Goal: Task Accomplishment & Management: Use online tool/utility

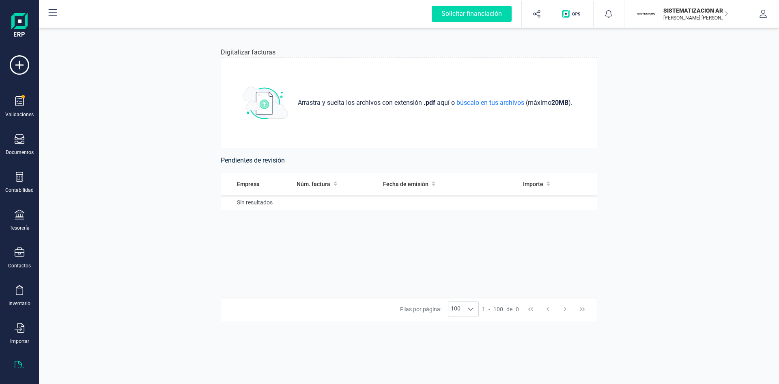
scroll to position [21, 0]
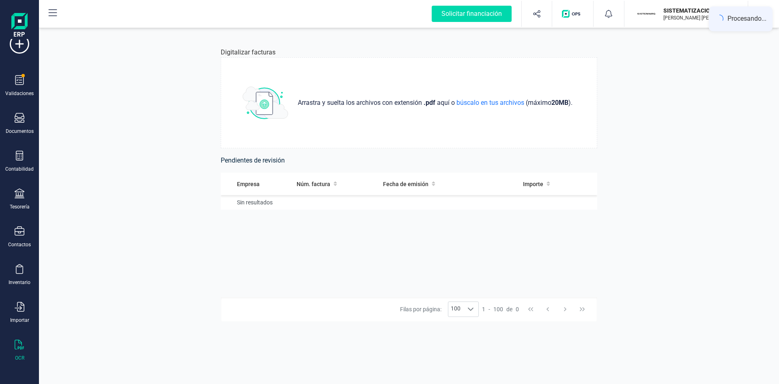
click at [429, 205] on td "Sin resultados" at bounding box center [409, 202] width 377 height 15
click at [453, 181] on div "Fecha de emisión" at bounding box center [433, 184] width 100 height 8
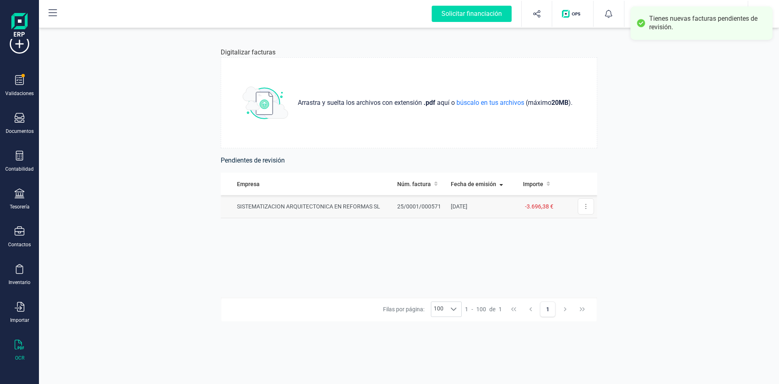
click at [506, 209] on td "01/10/2025" at bounding box center [481, 206] width 66 height 23
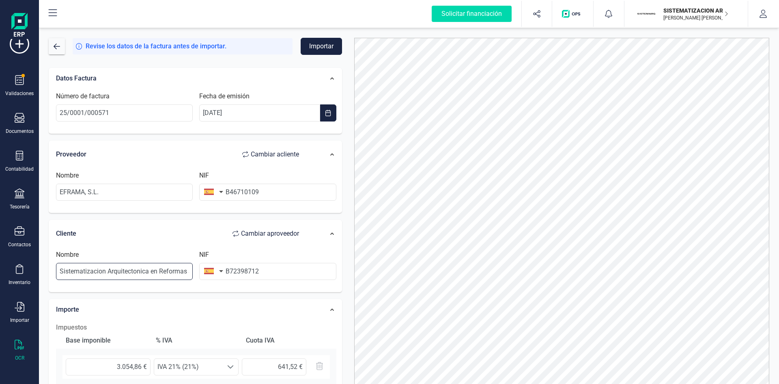
scroll to position [0, 8]
drag, startPoint x: 60, startPoint y: 270, endPoint x: 250, endPoint y: 269, distance: 189.5
click at [250, 269] on div "Nombre Sistematizacion Arquitectonica en Reformas SL NIF B72398712" at bounding box center [196, 268] width 287 height 37
click at [168, 231] on div "Cliente Cambiar a proveedor" at bounding box center [181, 233] width 251 height 16
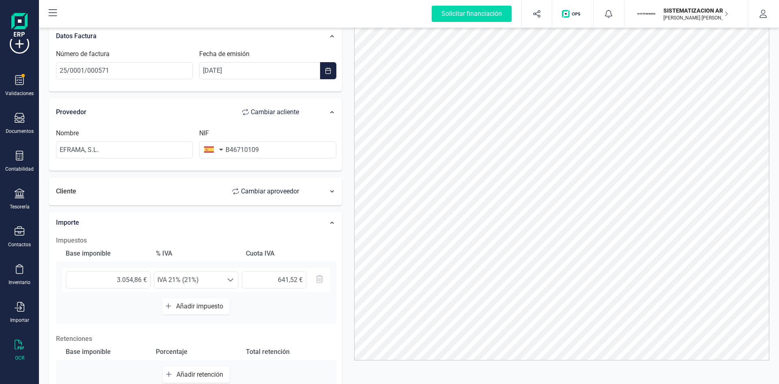
scroll to position [0, 0]
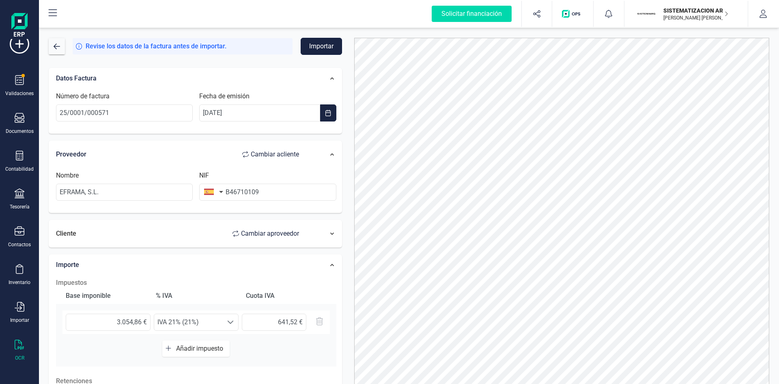
click at [319, 47] on button "Importar" at bounding box center [321, 46] width 41 height 17
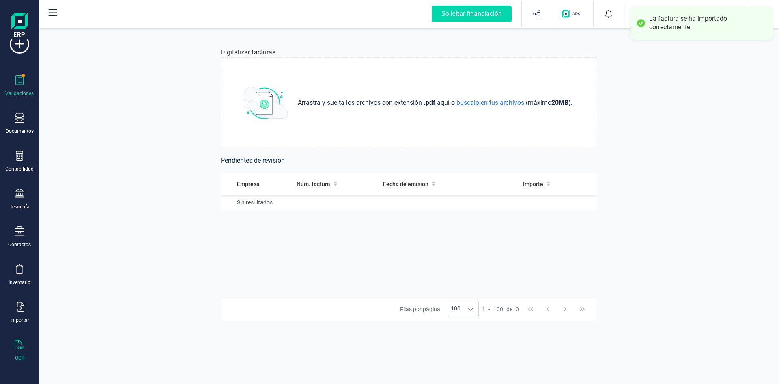
click at [14, 87] on div "Validaciones" at bounding box center [19, 86] width 32 height 22
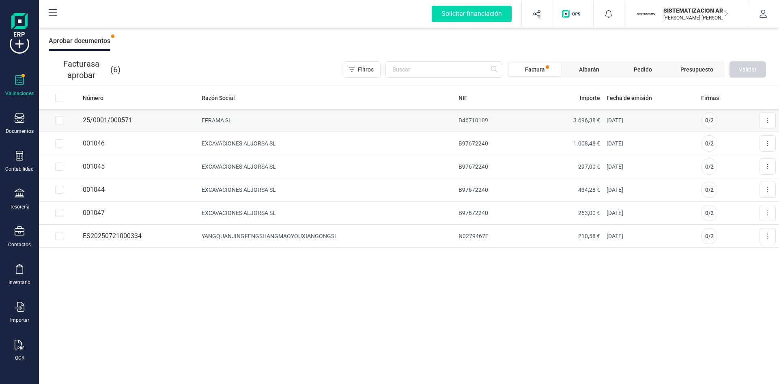
click at [62, 124] on td at bounding box center [59, 120] width 41 height 23
click at [58, 119] on input "Row Selected b9afd6d8-537e-40c9-be6f-b2b9008587e7" at bounding box center [59, 120] width 8 height 8
checkbox input "true"
click at [60, 146] on input "Row Selected 4fad4708-2ecc-4e70-aa4b-386d836b7798" at bounding box center [59, 143] width 8 height 8
checkbox input "true"
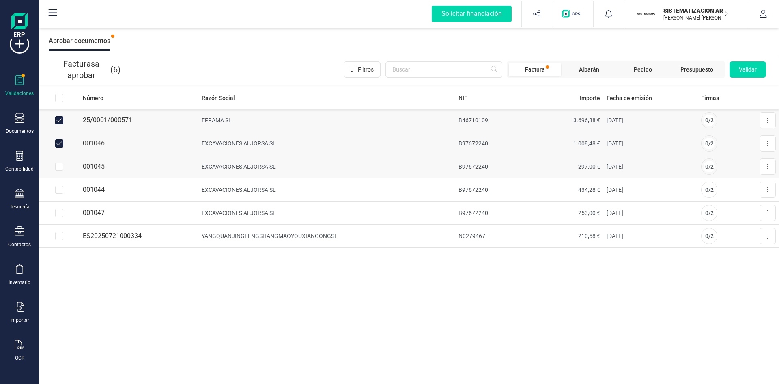
click at [57, 168] on input "Row Selected da9d130e-16fd-4052-820c-3b7c19adc9e6" at bounding box center [59, 166] width 8 height 8
checkbox input "true"
click at [60, 189] on input "Row Selected f99df0bd-fe95-4867-a458-3c28fdcf3072" at bounding box center [59, 189] width 8 height 8
checkbox input "true"
click at [58, 213] on input "Row Selected f1e5721e-8c25-4b7e-91b1-4dc86851abb4" at bounding box center [59, 213] width 8 height 8
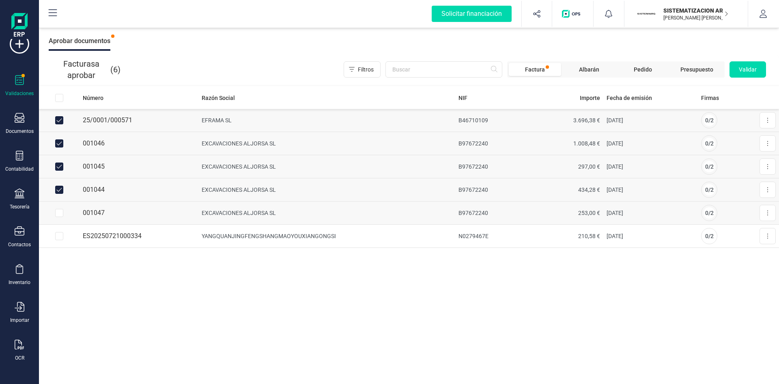
checkbox input "true"
click at [763, 66] on button "Validar" at bounding box center [748, 69] width 37 height 16
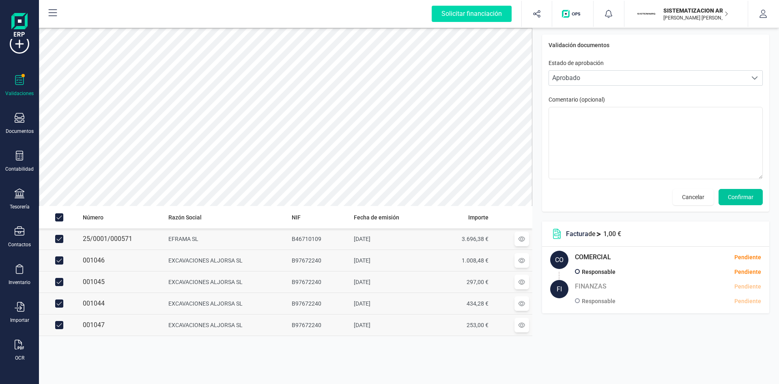
click at [745, 198] on span "Confirmar" at bounding box center [741, 197] width 26 height 8
click at [741, 196] on span "Confirmar" at bounding box center [741, 197] width 26 height 8
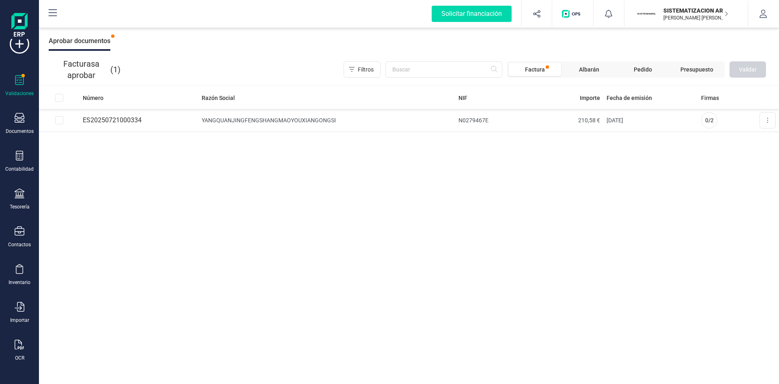
click at [26, 188] on div "Validaciones Documentos Documentos Presupuestos Pedidos Albaranes Facturas Fact…" at bounding box center [19, 200] width 32 height 333
click at [21, 194] on icon at bounding box center [20, 193] width 10 height 10
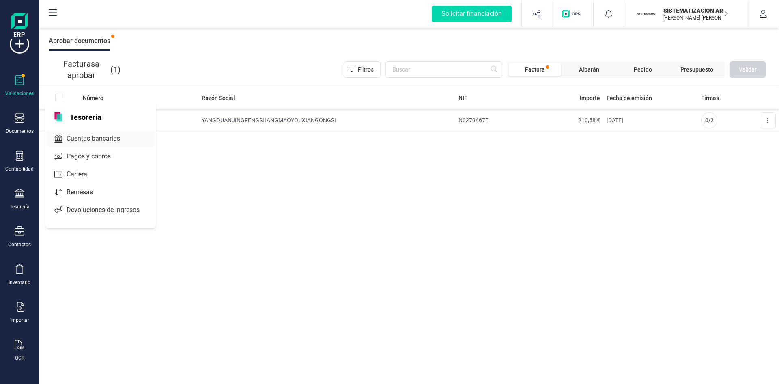
click at [101, 135] on span "Cuentas bancarias" at bounding box center [98, 139] width 71 height 10
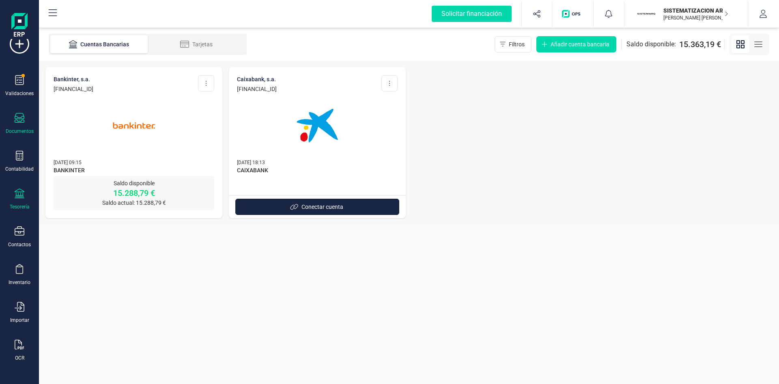
click at [21, 128] on div "Documentos" at bounding box center [20, 131] width 28 height 6
click at [159, 276] on section "Cuentas Bancarias Tarjetas Filtros Añadir cuenta bancaria Saldo disponible: 15.…" at bounding box center [409, 206] width 740 height 356
click at [15, 349] on icon at bounding box center [20, 344] width 10 height 10
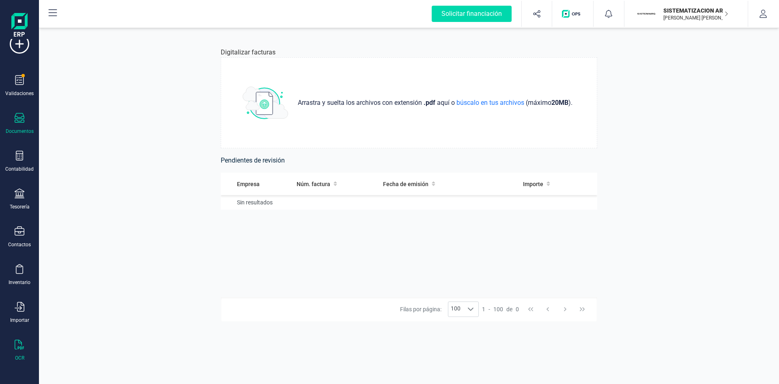
click at [14, 121] on div "Documentos" at bounding box center [19, 124] width 32 height 22
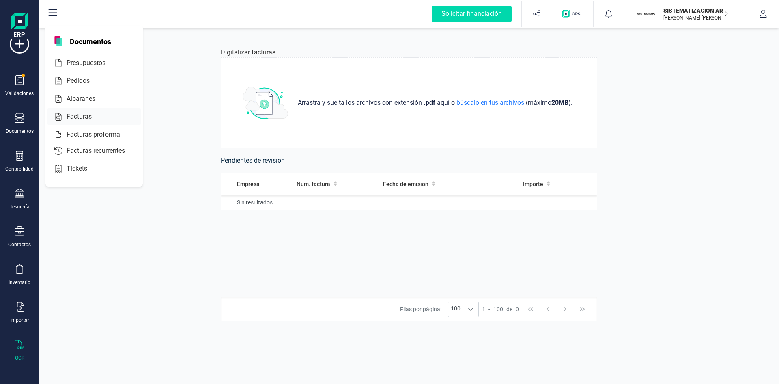
click at [106, 121] on div "Facturas" at bounding box center [94, 116] width 94 height 16
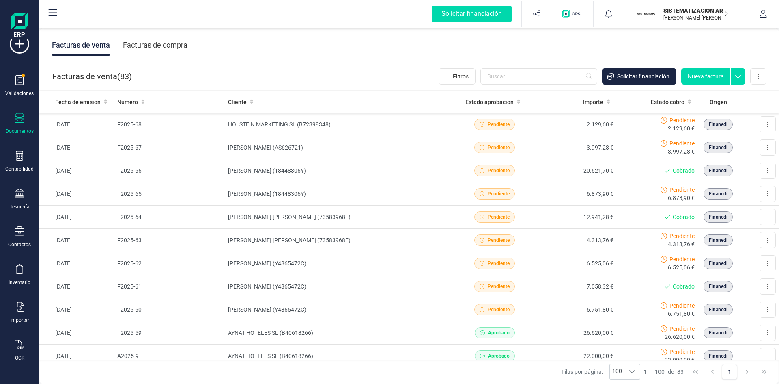
click at [160, 45] on div "Facturas de compra" at bounding box center [155, 44] width 65 height 21
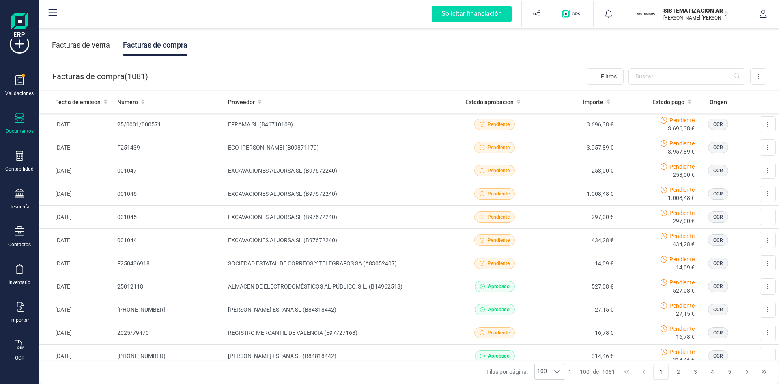
click at [89, 44] on div "Facturas de venta" at bounding box center [81, 44] width 58 height 21
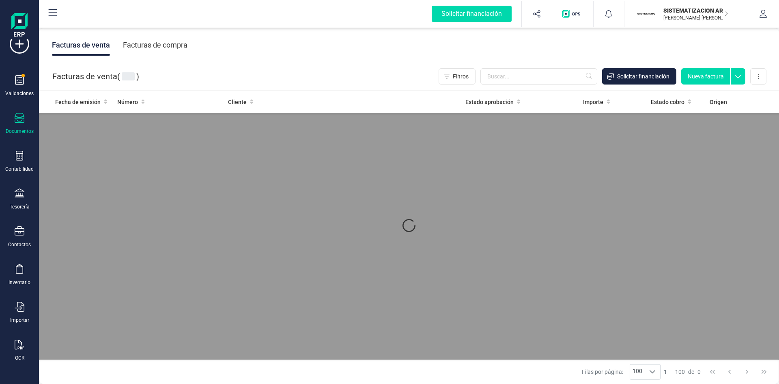
click at [706, 80] on button "Nueva factura" at bounding box center [705, 76] width 49 height 16
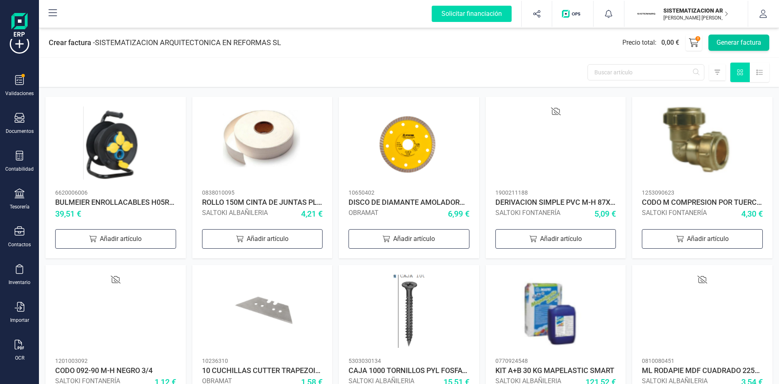
click at [748, 46] on button "Generar factura" at bounding box center [739, 42] width 61 height 16
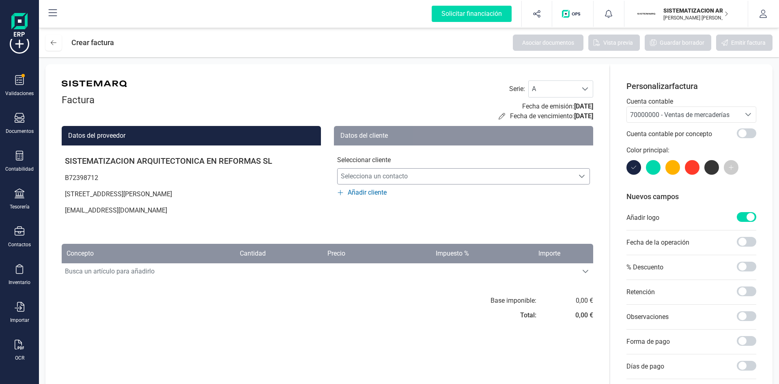
click at [511, 183] on span "Selecciona un contacto" at bounding box center [456, 176] width 237 height 16
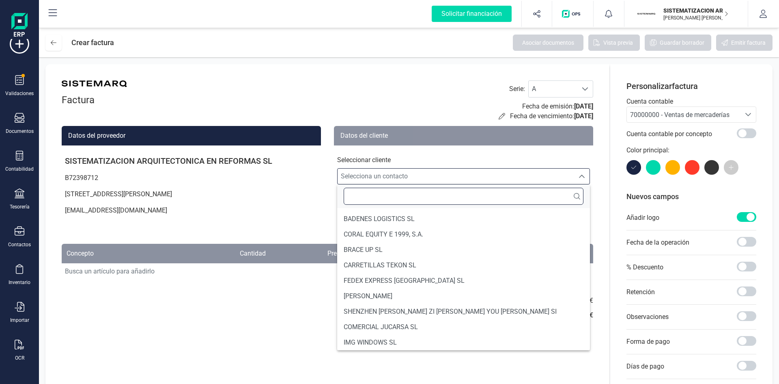
click at [451, 198] on input "text" at bounding box center [464, 196] width 240 height 17
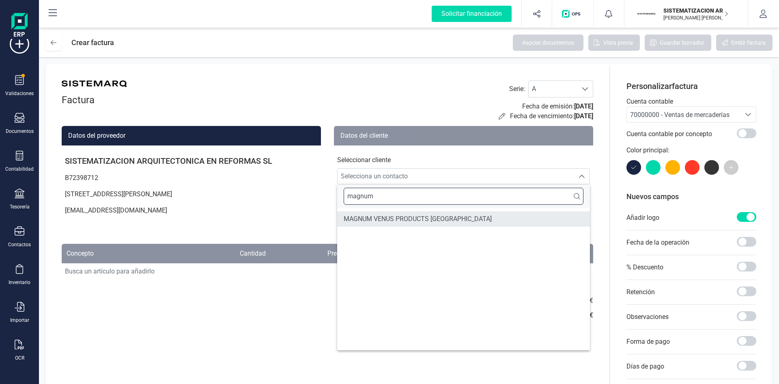
type input "magnum"
click at [433, 218] on span "MAGNUM VENUS PRODUCTS [GEOGRAPHIC_DATA]" at bounding box center [418, 219] width 148 height 10
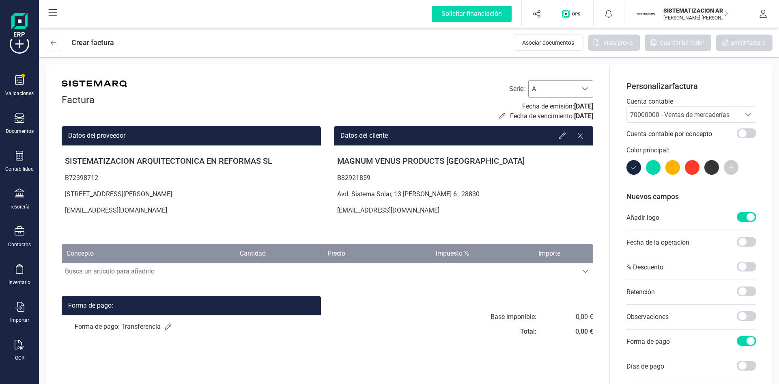
click at [589, 89] on div at bounding box center [585, 89] width 15 height 16
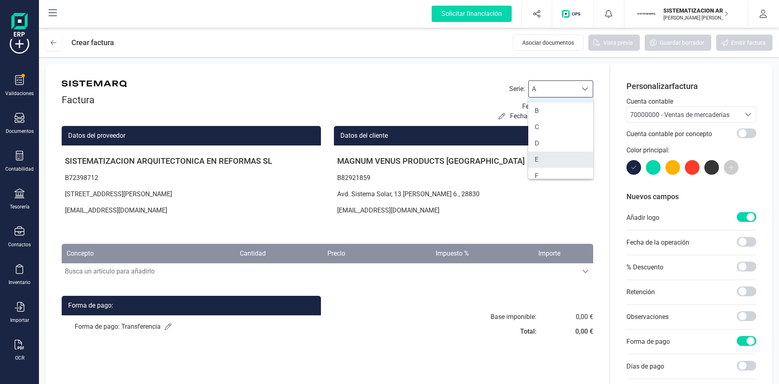
scroll to position [22, 0]
click at [563, 164] on li "F" at bounding box center [560, 168] width 65 height 16
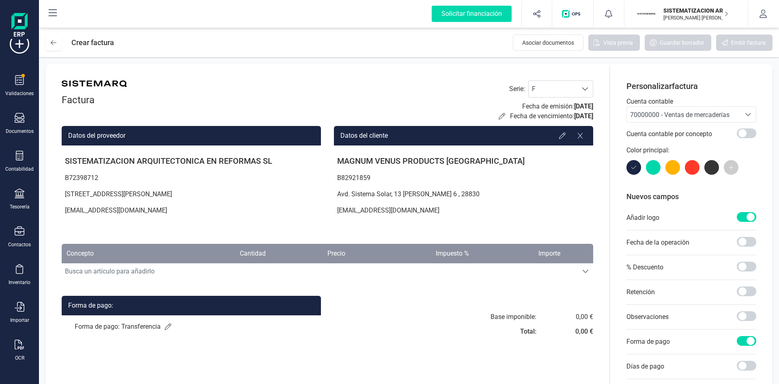
click at [533, 163] on p "MAGNUM VENUS PRODUCTS [GEOGRAPHIC_DATA]" at bounding box center [463, 161] width 259 height 18
click at [499, 119] on icon at bounding box center [502, 116] width 6 height 6
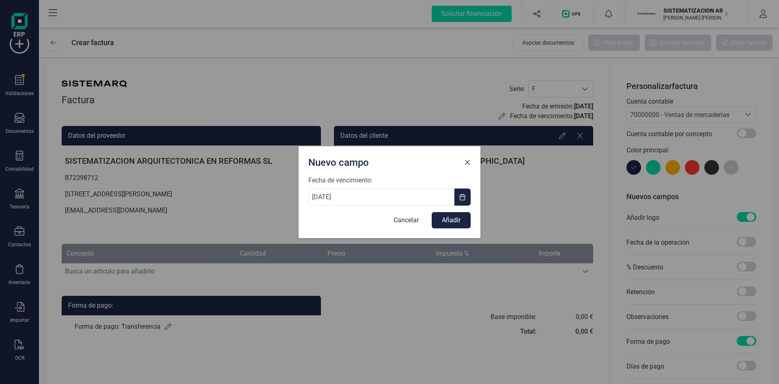
click at [469, 162] on span "Close" at bounding box center [467, 162] width 6 height 6
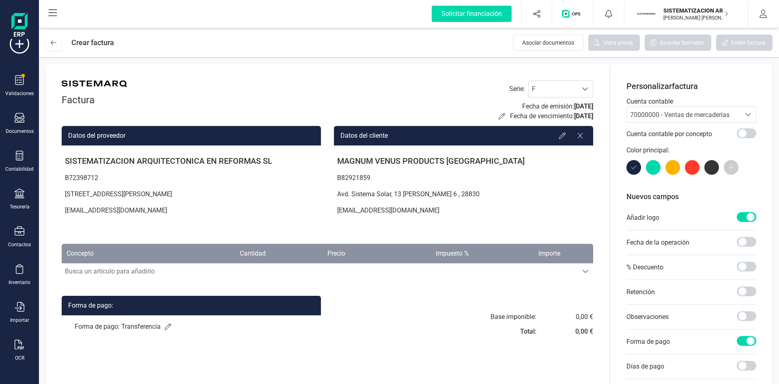
click at [744, 114] on div "Seleccione una cuenta" at bounding box center [748, 114] width 15 height 15
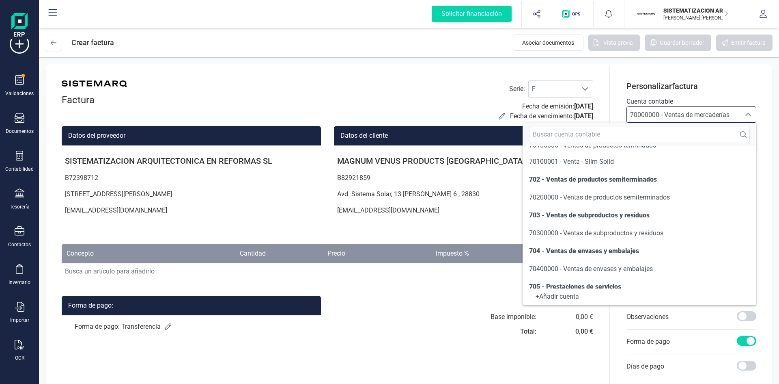
scroll to position [0, 0]
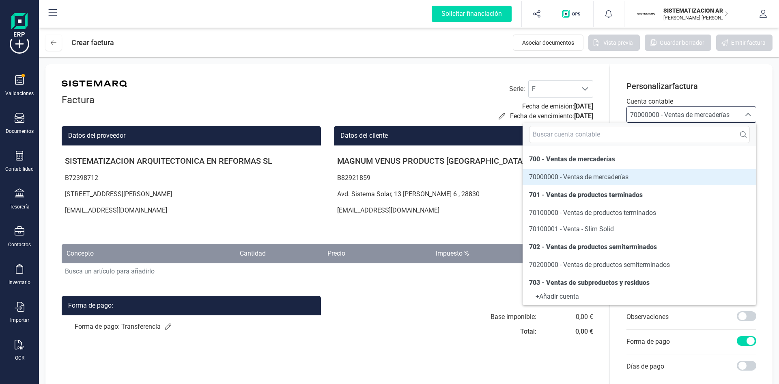
click at [584, 181] on span "70000000 - Ventas de mercaderías" at bounding box center [578, 177] width 99 height 10
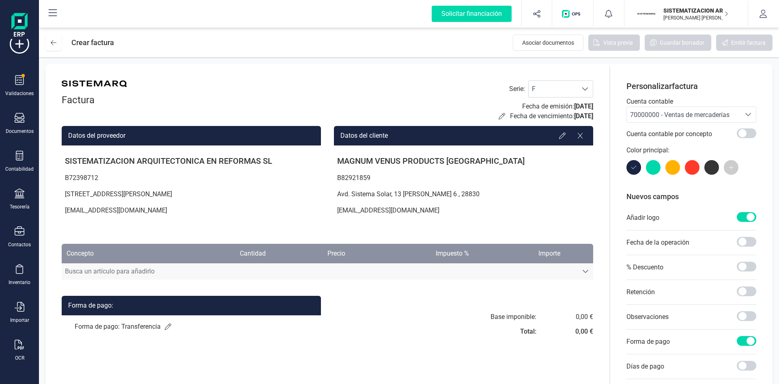
click at [179, 266] on span "Busca un artículo para añadirlo" at bounding box center [320, 271] width 516 height 16
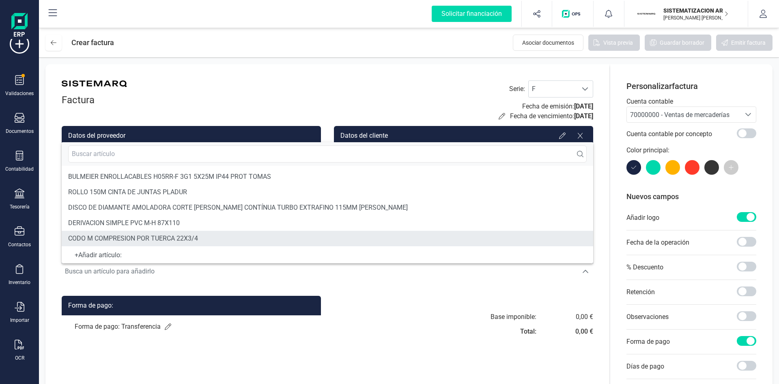
scroll to position [15, 0]
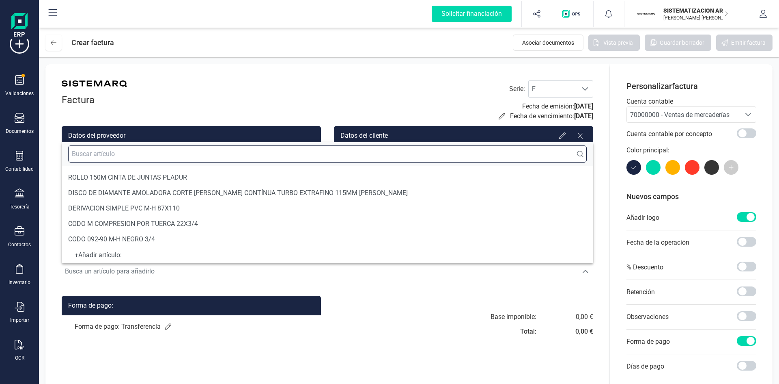
click at [137, 155] on input "text" at bounding box center [327, 153] width 519 height 17
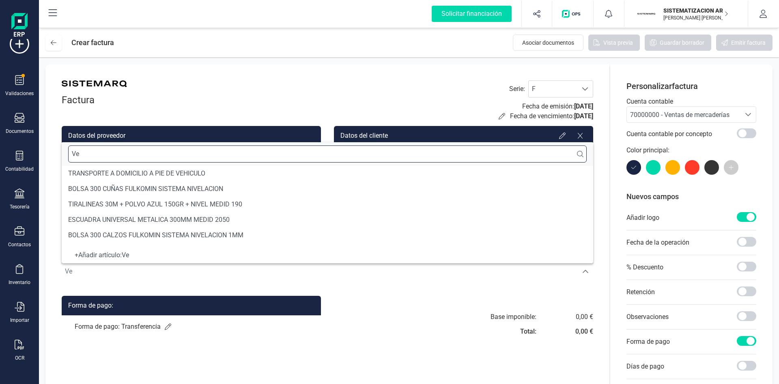
type input "V"
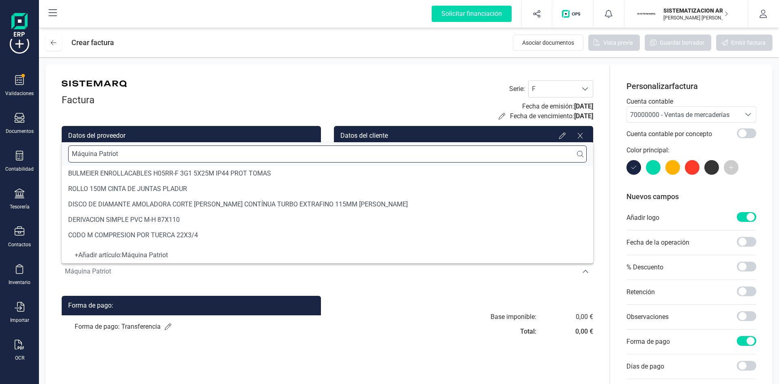
click at [147, 153] on input "Máquina Patriot" at bounding box center [327, 153] width 519 height 17
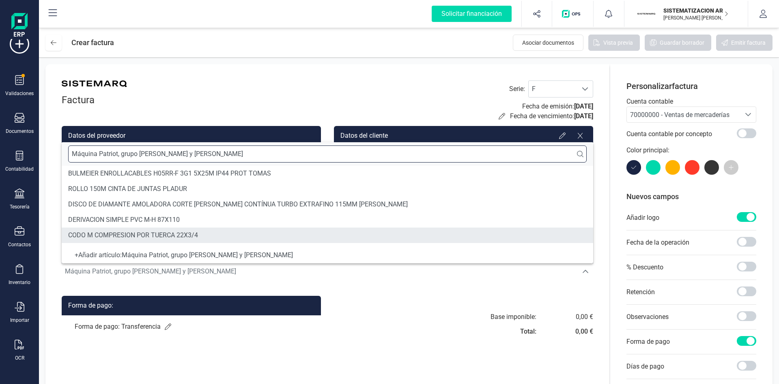
type input "Máquina Patriot, grupo de vacío y trampas"
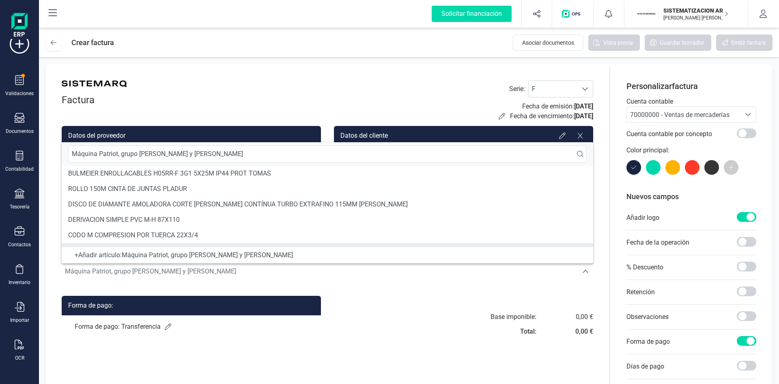
scroll to position [15, 0]
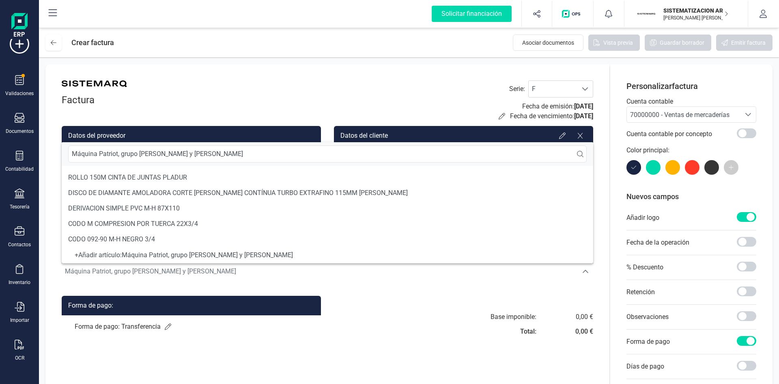
click at [172, 253] on div "+ Añadir artículo : Máquina Patriot, grupo de vacío y trampas" at bounding box center [327, 254] width 519 height 3
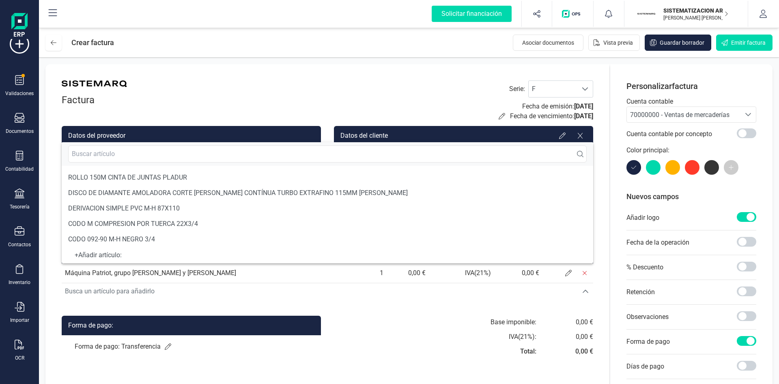
click at [312, 310] on div "Factura Serie : F F Fecha de emisión: 03/10/2025 Fecha de vencimiento: 02/11/20…" at bounding box center [327, 258] width 564 height 388
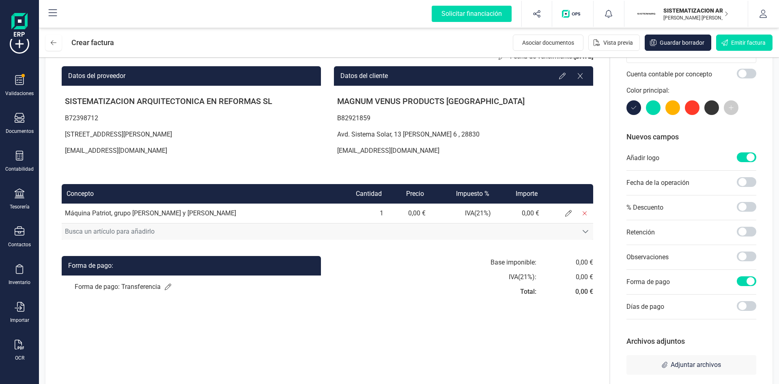
scroll to position [60, 0]
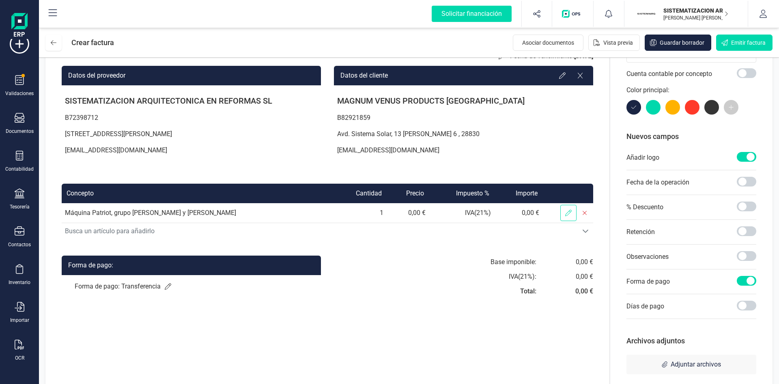
click at [562, 219] on span at bounding box center [568, 213] width 16 height 16
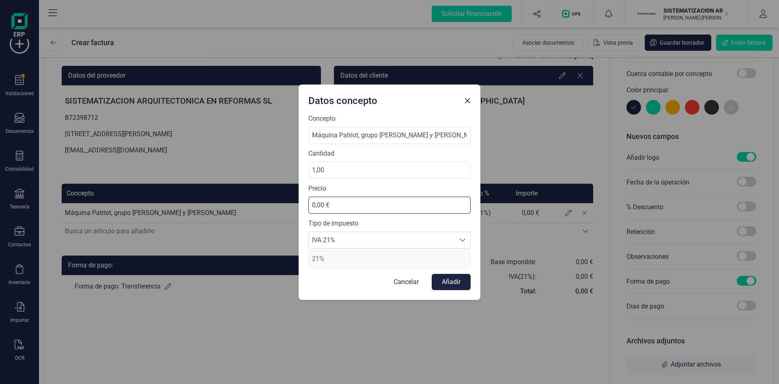
drag, startPoint x: 348, startPoint y: 203, endPoint x: 269, endPoint y: 212, distance: 80.0
click at [269, 212] on div "Datos concepto Concepto Máquina Patriot, grupo de vacío y trampas Cantidad 1,00…" at bounding box center [389, 192] width 779 height 384
type input "8.500,00 €"
click at [451, 281] on button "Añadir" at bounding box center [451, 282] width 39 height 16
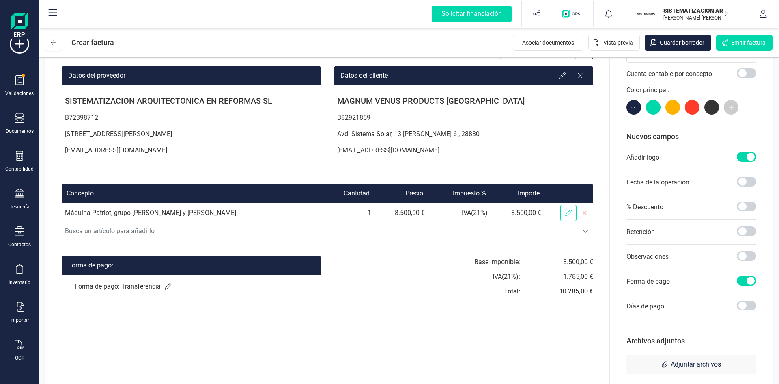
click at [569, 216] on span at bounding box center [568, 213] width 16 height 16
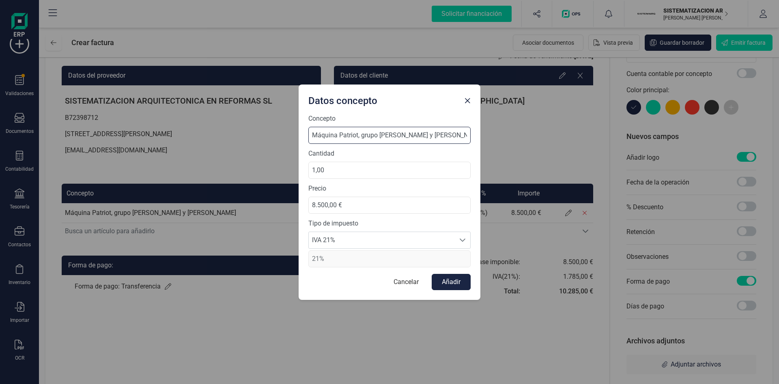
click at [312, 134] on input "Máquina Patriot, grupo de vacío y trampas" at bounding box center [389, 135] width 162 height 17
click at [339, 136] on input "Venta - Máquina Patriot, grupo de vacío y trampas" at bounding box center [389, 135] width 162 height 17
click at [386, 136] on input "Venta - Máquina Patriot, grupo de vacío y trampas" at bounding box center [389, 135] width 162 height 17
click at [434, 135] on input "Venta - Máquina Patriot, Grupo de vacío y trampas" at bounding box center [389, 135] width 162 height 17
type input "Venta - Máquina Patriot, Grupo de vacío y Trampas"
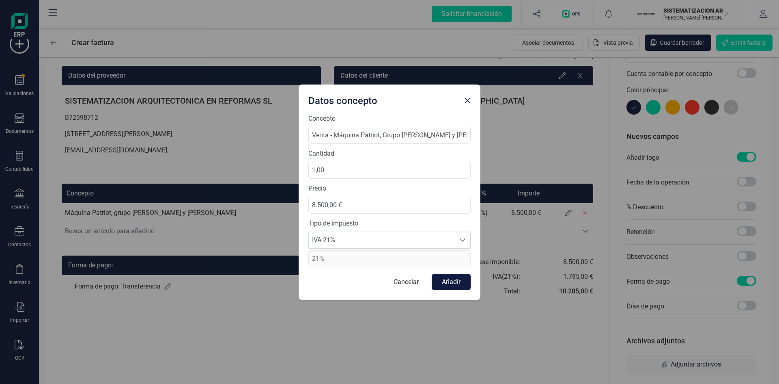
click at [447, 276] on button "Añadir" at bounding box center [451, 282] width 39 height 16
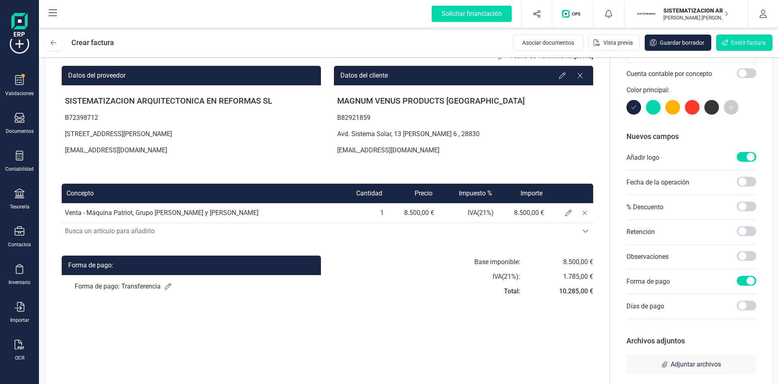
scroll to position [75, 0]
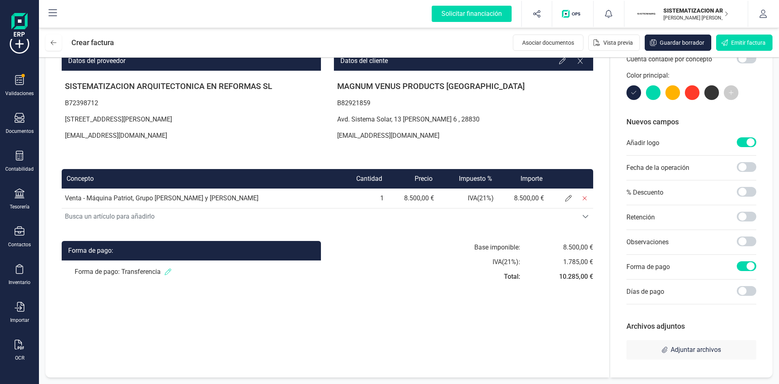
click at [168, 274] on icon at bounding box center [168, 271] width 6 height 6
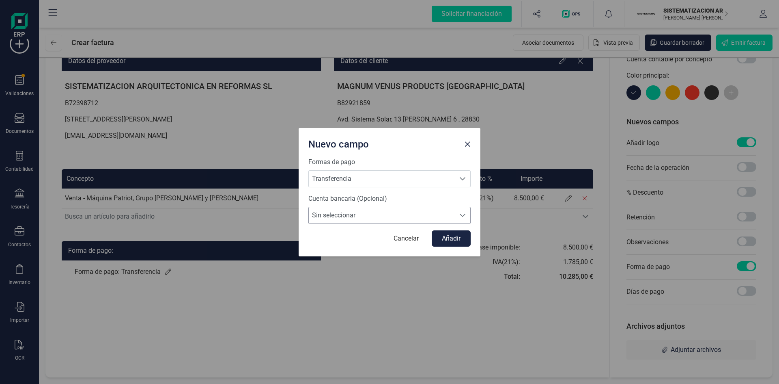
click at [395, 220] on span "Sin seleccionar" at bounding box center [382, 215] width 146 height 16
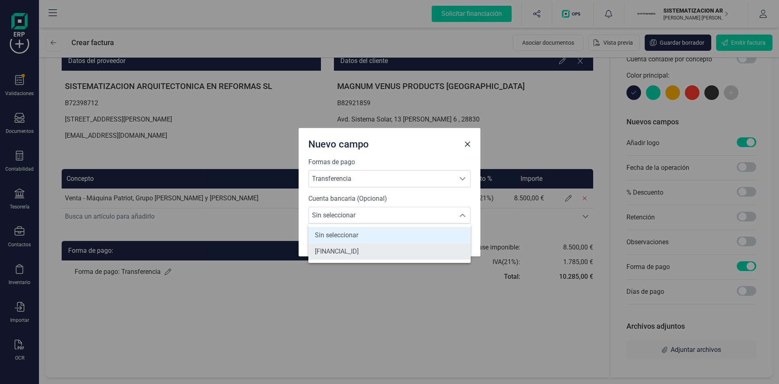
click at [359, 247] on span "[FINANCIAL_ID]" at bounding box center [337, 251] width 44 height 10
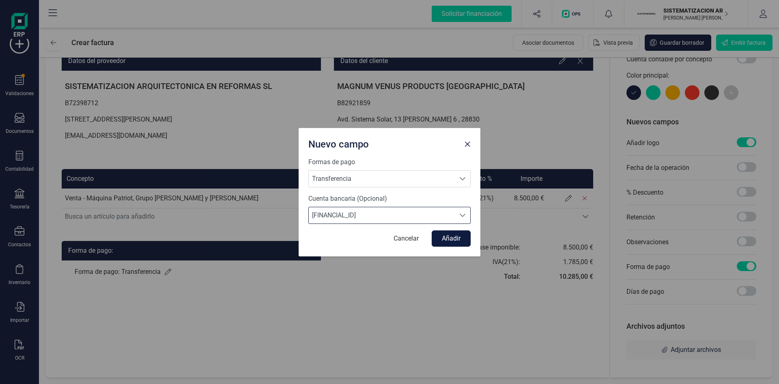
click at [451, 233] on button "Añadir" at bounding box center [451, 238] width 39 height 16
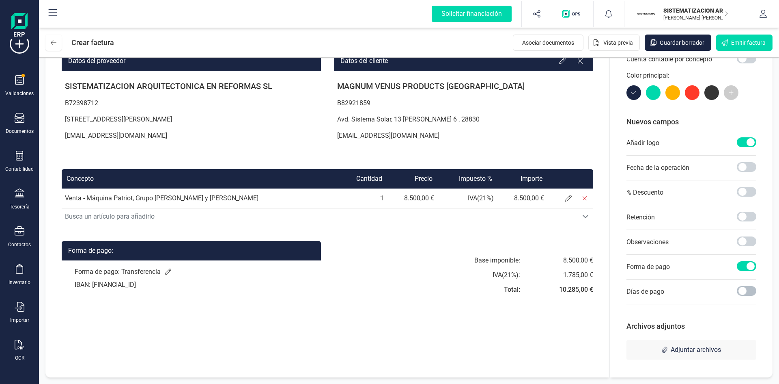
click at [744, 289] on span at bounding box center [746, 291] width 19 height 10
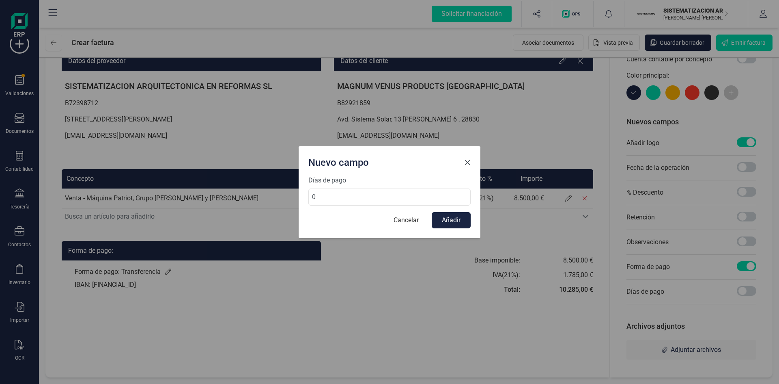
click at [466, 166] on button "Close" at bounding box center [467, 162] width 13 height 13
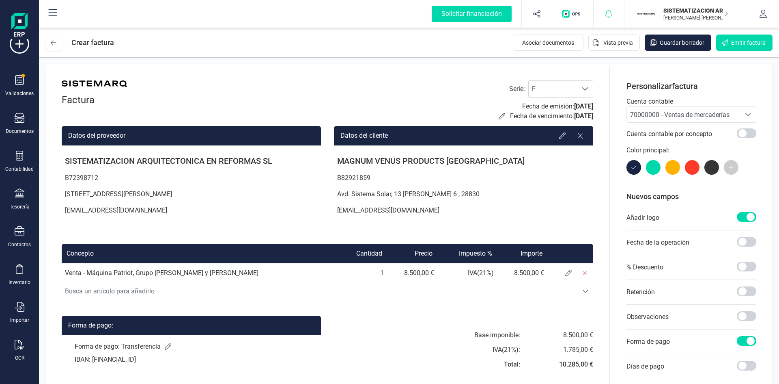
scroll to position [0, 0]
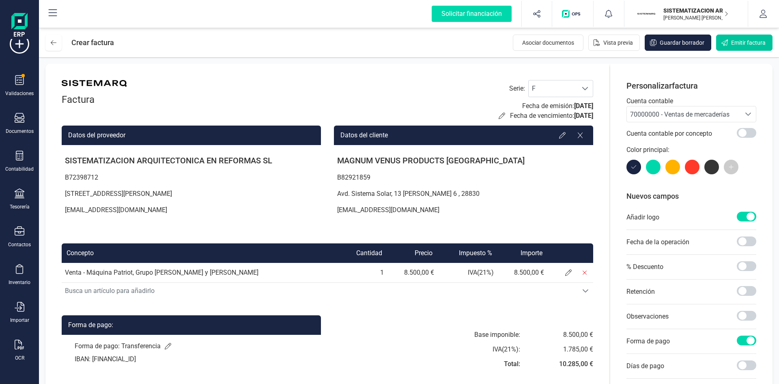
click at [729, 44] on button "Emitir factura" at bounding box center [744, 42] width 56 height 16
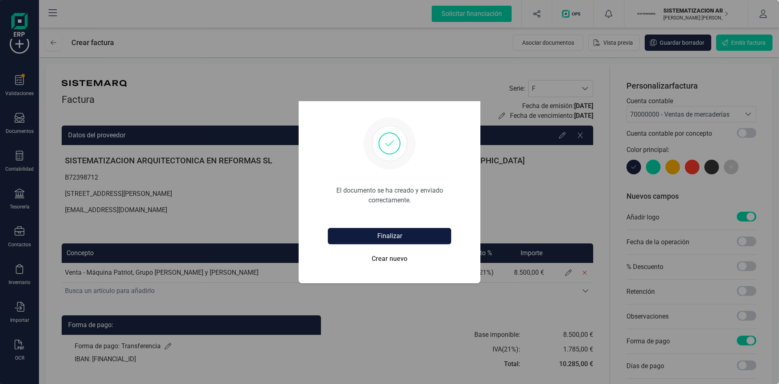
click at [392, 241] on button "Finalizar" at bounding box center [389, 236] width 123 height 16
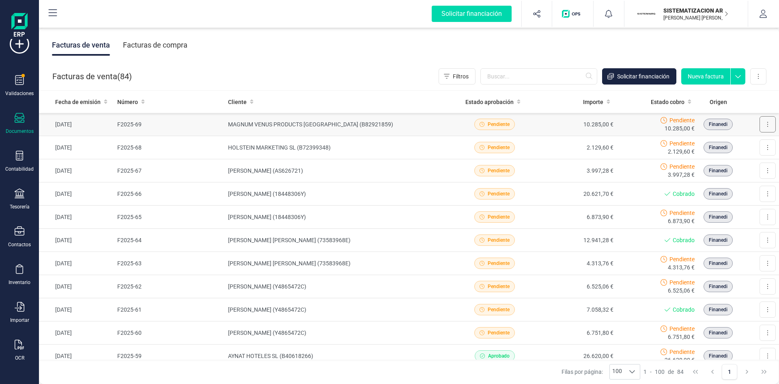
click at [761, 129] on button at bounding box center [768, 124] width 16 height 16
click at [735, 144] on span "Descargar documento" at bounding box center [733, 144] width 56 height 8
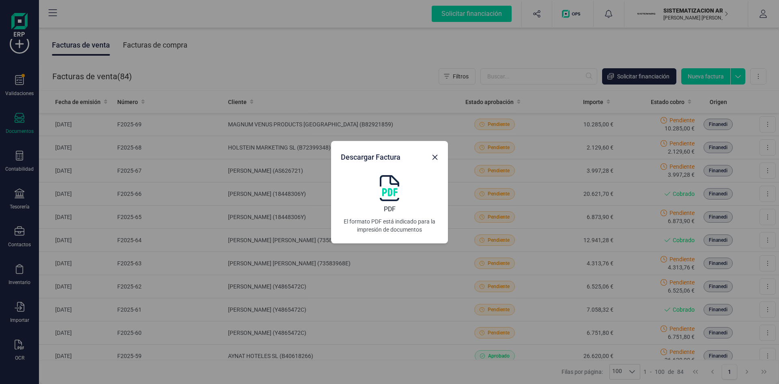
click at [401, 191] on div "PDF El formato PDF está indicado para la impresión de documentos" at bounding box center [389, 204] width 97 height 58
drag, startPoint x: 436, startPoint y: 155, endPoint x: 776, endPoint y: 241, distance: 351.2
click at [436, 155] on icon "Close" at bounding box center [435, 157] width 6 height 6
click at [435, 157] on icon "Close" at bounding box center [435, 156] width 5 height 5
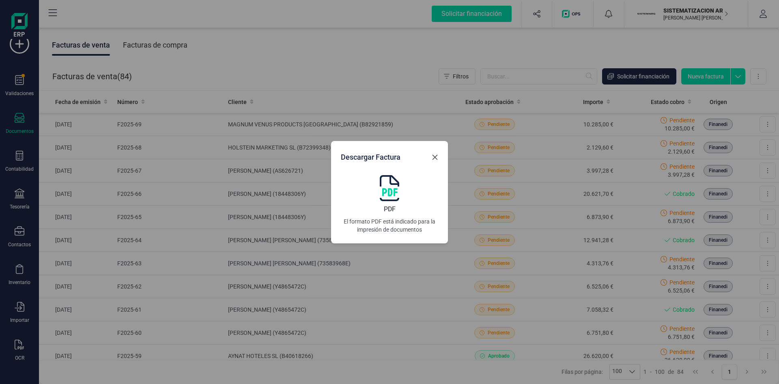
click at [435, 157] on icon "Close" at bounding box center [435, 156] width 5 height 5
click at [433, 154] on icon "Close" at bounding box center [435, 157] width 6 height 6
click at [479, 116] on div "Descargar Factura PDF El formato PDF está indicado para la impresión de documen…" at bounding box center [389, 192] width 779 height 384
click at [416, 81] on div "Descargar Factura PDF El formato PDF está indicado para la impresión de documen…" at bounding box center [389, 192] width 779 height 384
click at [375, 108] on div "Descargar Factura PDF El formato PDF está indicado para la impresión de documen…" at bounding box center [389, 192] width 779 height 384
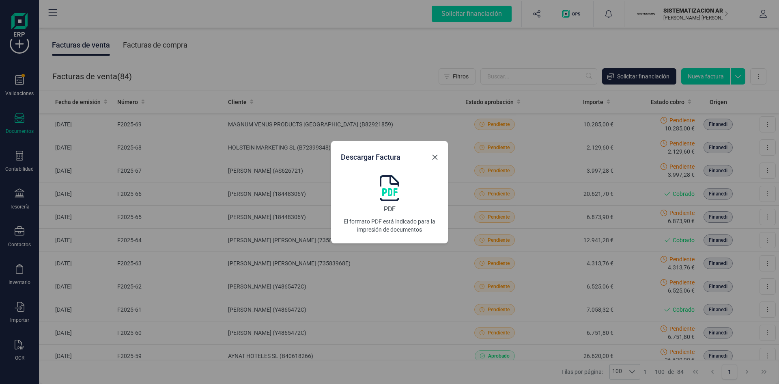
click at [435, 154] on icon "Close" at bounding box center [435, 157] width 6 height 6
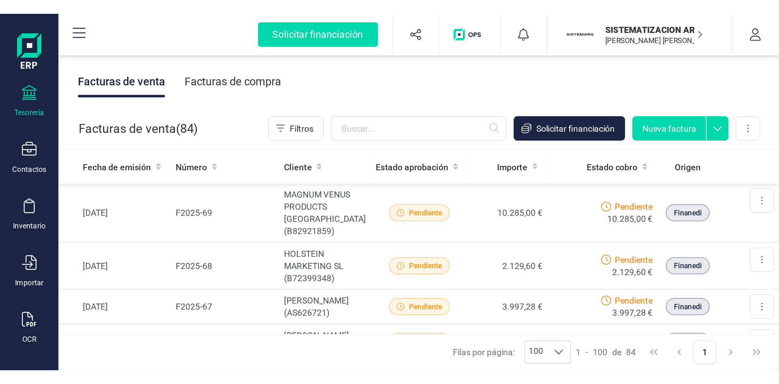
scroll to position [166, 0]
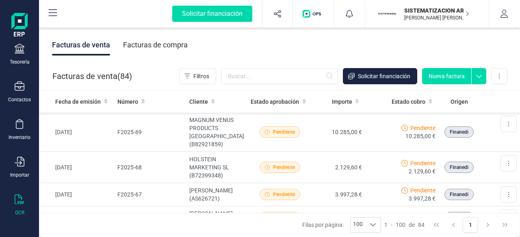
click at [18, 201] on icon at bounding box center [20, 200] width 10 height 10
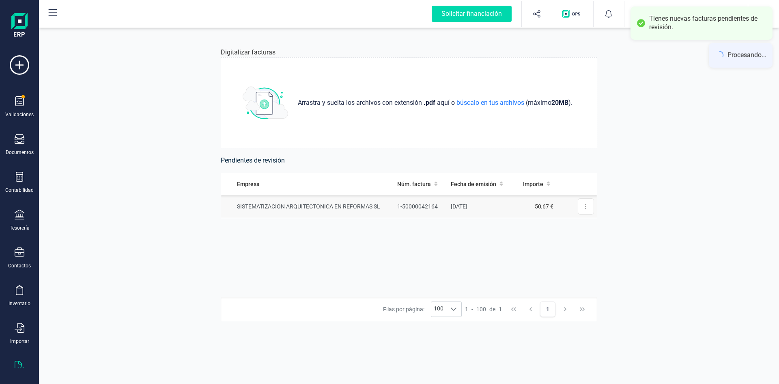
click at [345, 204] on td "SISTEMATIZACION ARQUITECTONICA EN REFORMAS SL" at bounding box center [307, 206] width 173 height 23
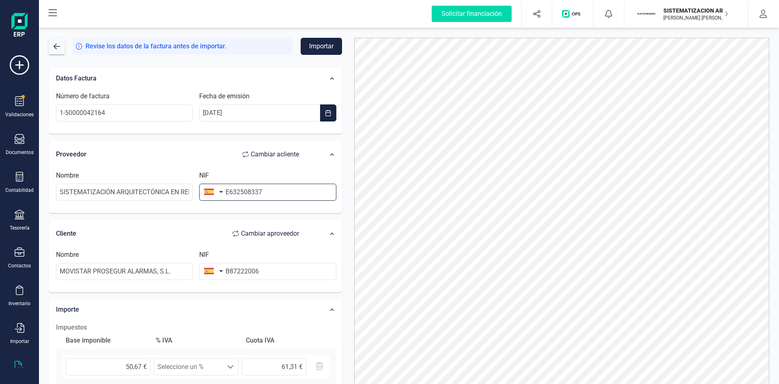
drag, startPoint x: 281, startPoint y: 195, endPoint x: 200, endPoint y: 192, distance: 80.4
click at [200, 192] on div "NIF E632508337" at bounding box center [267, 185] width 143 height 30
click at [281, 222] on div "Datos Factura Número de factura 1-50000042164 Fecha de emisión 31/08/2025 Prove…" at bounding box center [195, 301] width 293 height 467
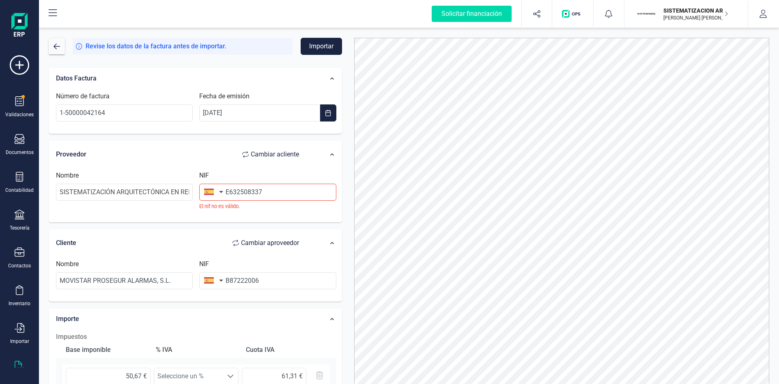
click at [295, 218] on div "Nombre SISTEMATIZACIÓN ARQUITECTÓNICA EN REFORMAS S.L NIF E632508337 El nif no …" at bounding box center [196, 193] width 289 height 54
click at [244, 151] on span "Cambiar a cliente" at bounding box center [270, 154] width 57 height 10
type input "MOVISTAR PROSEGUR ALARMAS, S.L."
type input "B87222006"
type input "SISTEMATIZACIÓN ARQUITECTÓNICA EN REFORMAS S.L"
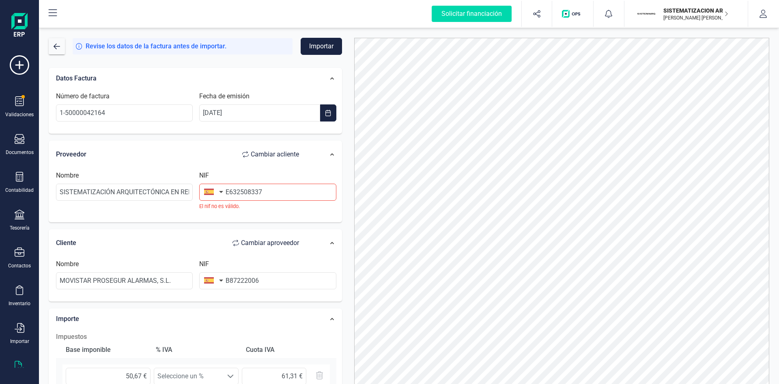
type input "E632508337"
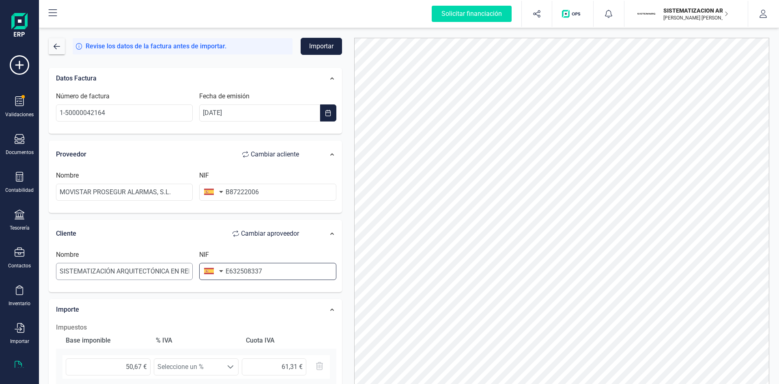
drag, startPoint x: 285, startPoint y: 265, endPoint x: 153, endPoint y: 267, distance: 131.9
click at [153, 267] on div "Nombre SISTEMATIZACIÓN ARQUITECTÓNICA EN REFORMAS S.L NIF E632508337" at bounding box center [196, 268] width 287 height 37
type input "B72398712"
click at [260, 284] on li "B72398712" at bounding box center [267, 291] width 137 height 16
type input "SISTEMATIZACION ARQUITECTONICA EN REFORMAS SL"
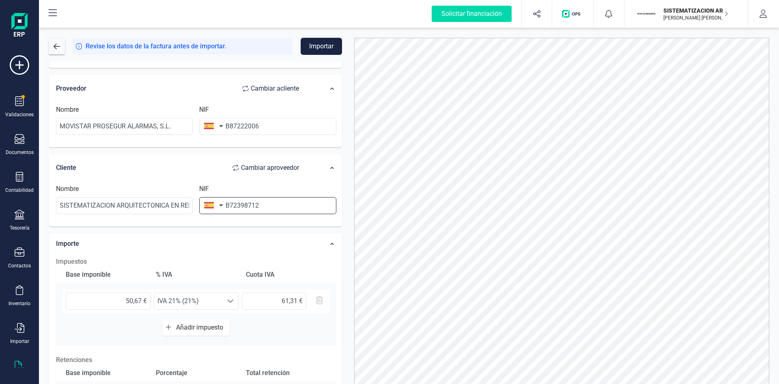
scroll to position [66, 0]
drag, startPoint x: 120, startPoint y: 299, endPoint x: 213, endPoint y: 310, distance: 94.1
click at [213, 310] on div "50,67 € Seleccione un % IVA 21% (21%) IVA 21% (21%) 61,31 €" at bounding box center [196, 301] width 267 height 24
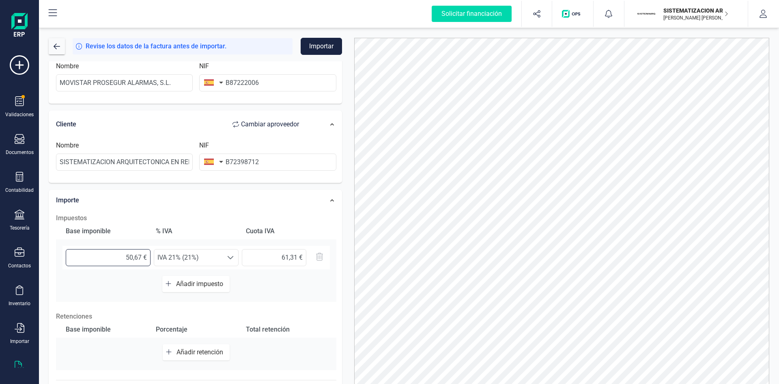
scroll to position [110, 0]
type input "5,00 €"
type input "1,05 €"
type input "50,00 €"
type input "10,50 €"
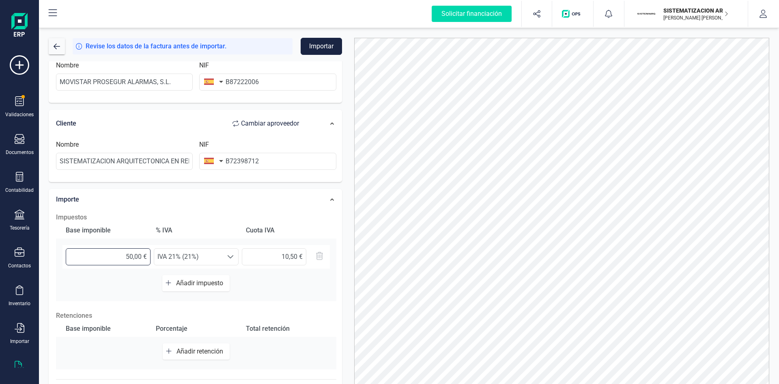
type input "50,60 €"
type input "10,63 €"
type input "50,67 €"
type input "10,64 €"
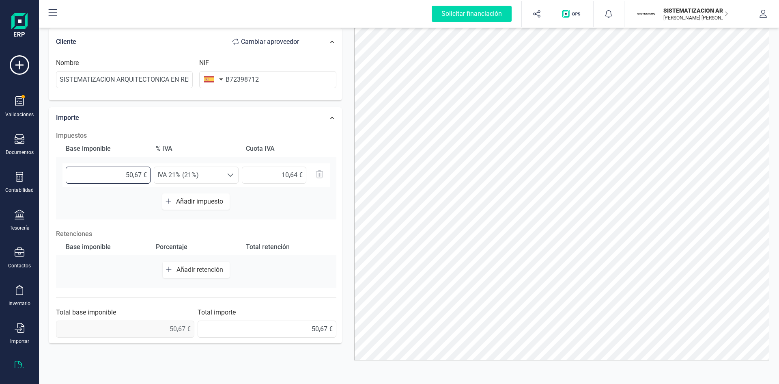
scroll to position [154, 0]
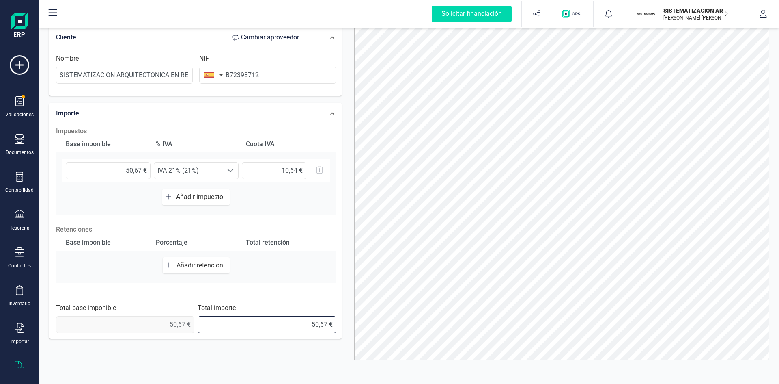
drag, startPoint x: 306, startPoint y: 324, endPoint x: 344, endPoint y: 325, distance: 38.2
click at [79, 315] on section "Total base imponible 50,67 € Total importe 50,67 €" at bounding box center [196, 318] width 280 height 30
type input "61,31 €"
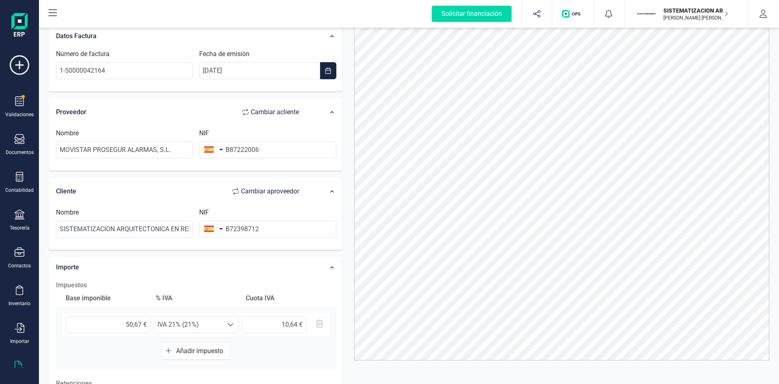
scroll to position [0, 0]
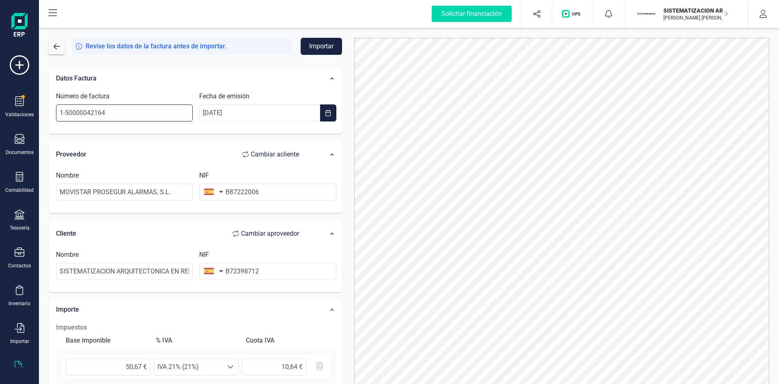
drag, startPoint x: 97, startPoint y: 113, endPoint x: 43, endPoint y: 125, distance: 55.3
click at [43, 125] on div "Datos Factura Número de factura 1-50000042164 Fecha de emisión 31/08/2025 Prove…" at bounding box center [196, 300] width 306 height 478
paste input "E632508337112"
type input "E632508337112"
click at [318, 46] on button "Importar" at bounding box center [321, 46] width 41 height 17
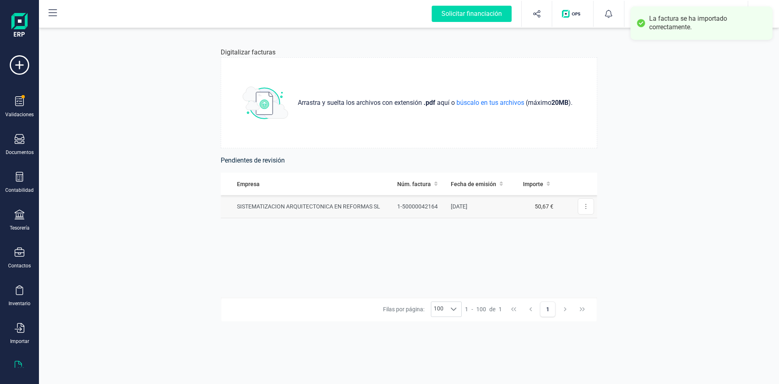
click at [322, 205] on td "SISTEMATIZACION ARQUITECTONICA EN REFORMAS SL" at bounding box center [307, 206] width 173 height 23
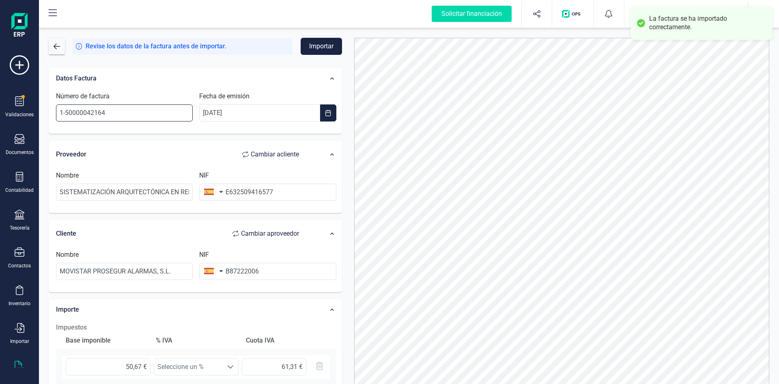
drag, startPoint x: 114, startPoint y: 110, endPoint x: 45, endPoint y: 119, distance: 70.4
click at [45, 119] on div "Datos Factura Número de factura 1-50000042164 Fecha de emisión 30/09/2025 Prove…" at bounding box center [196, 300] width 306 height 478
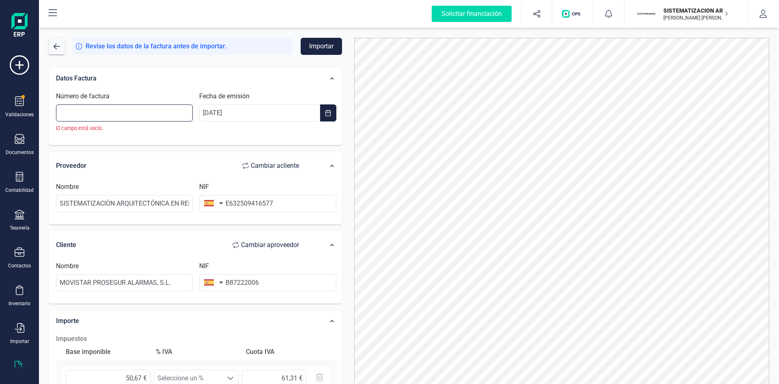
click at [121, 112] on input "Número de factura" at bounding box center [124, 112] width 137 height 17
paste input "E632509416577"
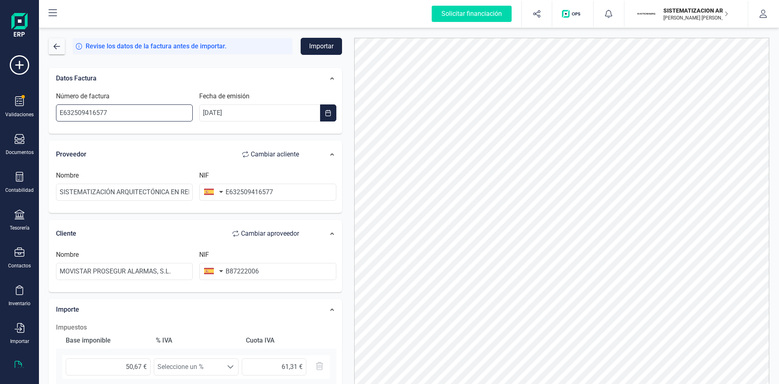
type input "E632509416577"
click at [193, 72] on div "Datos Factura" at bounding box center [181, 78] width 259 height 18
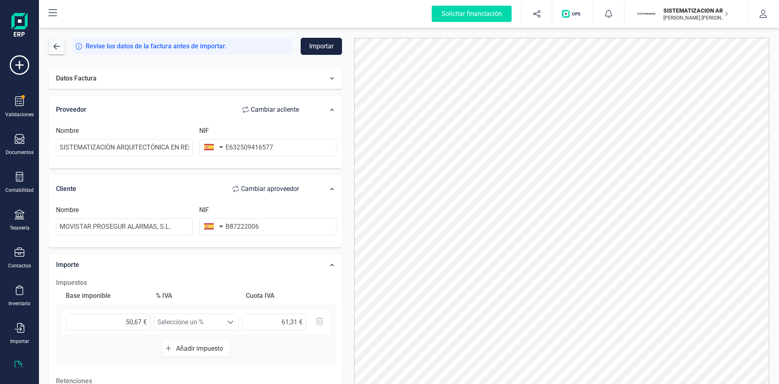
click at [181, 81] on div "Datos Factura" at bounding box center [181, 78] width 259 height 18
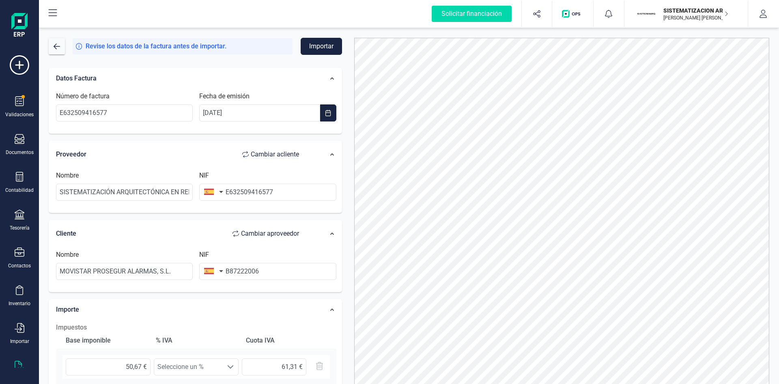
click at [250, 148] on button "Cambiar a cliente" at bounding box center [270, 154] width 73 height 16
type input "MOVISTAR PROSEGUR ALARMAS, S.L."
type input "B87222006"
type input "SISTEMATIZACIÓN ARQUITECTÓNICA EN REFORMAS S.L"
type input "E632509416577"
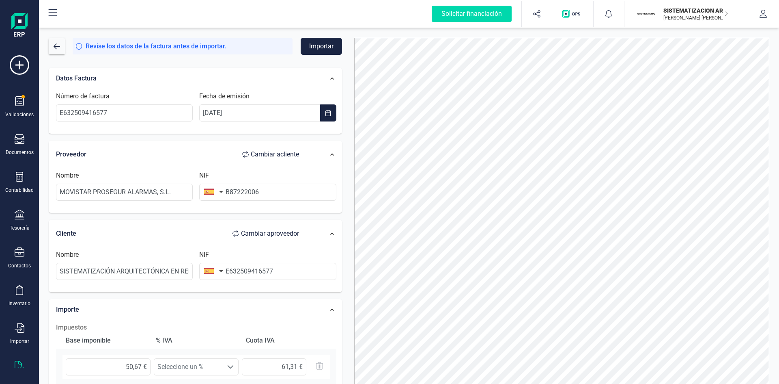
click at [247, 151] on span "Cambiar a cliente" at bounding box center [270, 154] width 57 height 10
type input "SISTEMATIZACIÓN ARQUITECTÓNICA EN REFORMAS S.L"
type input "E632509416577"
type input "MOVISTAR PROSEGUR ALARMAS, S.L."
type input "B87222006"
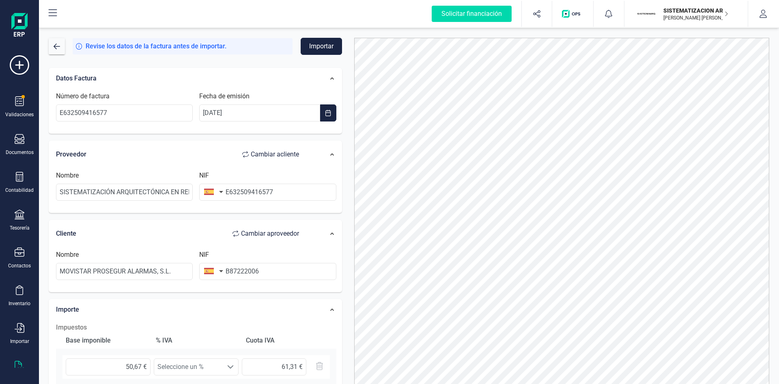
click at [242, 159] on button "Cambiar a cliente" at bounding box center [270, 154] width 73 height 16
type input "MOVISTAR PROSEGUR ALARMAS, S.L."
type input "B87222006"
type input "SISTEMATIZACIÓN ARQUITECTÓNICA EN REFORMAS S.L"
type input "E632509416577"
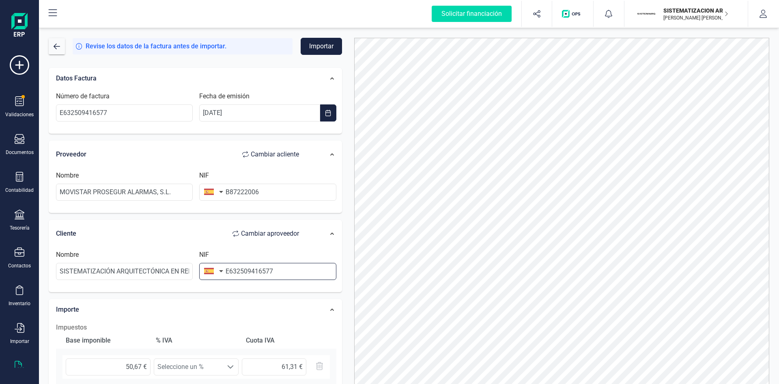
drag, startPoint x: 231, startPoint y: 277, endPoint x: 167, endPoint y: 284, distance: 64.9
click at [167, 284] on div "Nombre SISTEMATIZACIÓN ARQUITECTÓNICA EN REFORMAS S.L NIF E632509416577" at bounding box center [196, 268] width 287 height 37
type input "b72398712"
click at [220, 287] on li "B72398712" at bounding box center [267, 291] width 137 height 16
type input "SISTEMATIZACION ARQUITECTONICA EN REFORMAS SL"
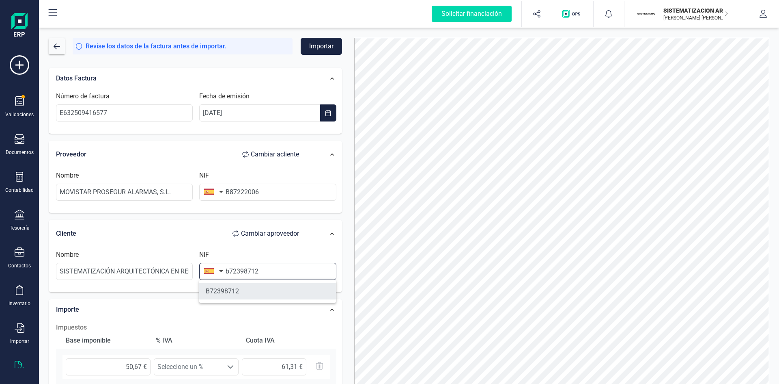
type input "B72398712"
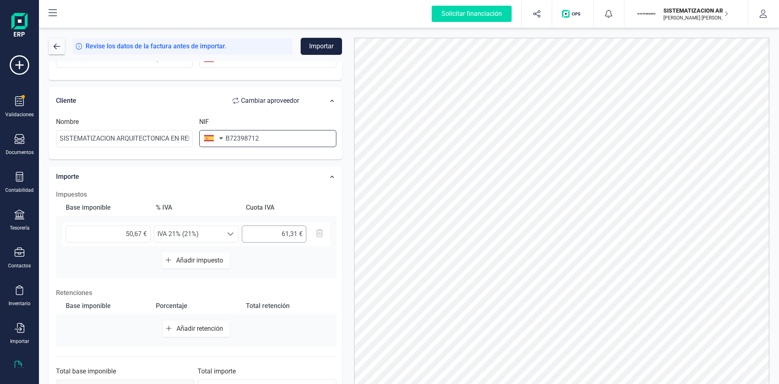
scroll to position [133, 0]
drag, startPoint x: 108, startPoint y: 231, endPoint x: 198, endPoint y: 220, distance: 90.9
click at [198, 220] on div "Base imponible % IVA Cuota IVA 50,67 € Seleccione un % IVA 21% (21%) IVA 21% (2…" at bounding box center [196, 238] width 280 height 79
type input "5,00 €"
type input "1,05 €"
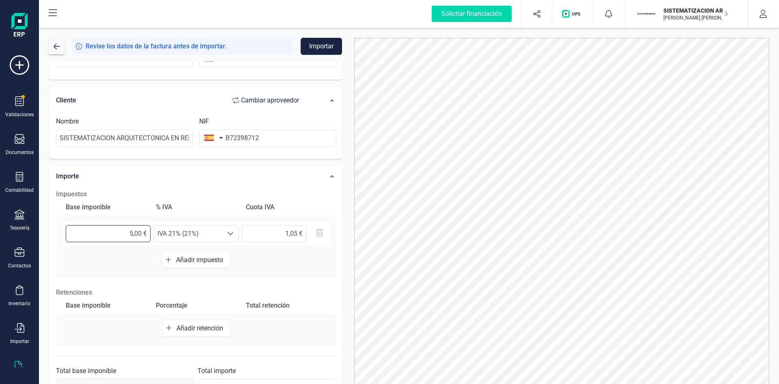
type input "50,00 €"
type input "10,50 €"
type input "50,60 €"
type input "10,63 €"
type input "50,67 €"
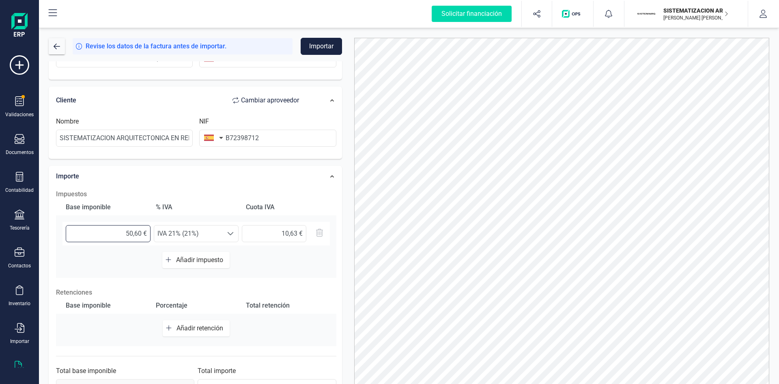
type input "10,64 €"
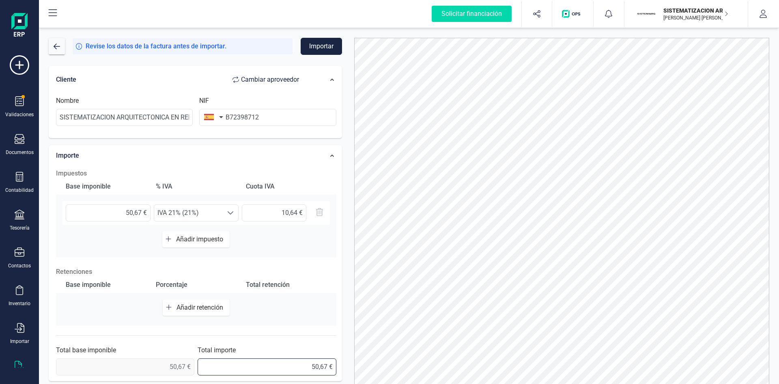
drag, startPoint x: 301, startPoint y: 364, endPoint x: 340, endPoint y: 355, distance: 40.2
click at [69, 285] on div "Impuestos Base imponible % IVA Cuota IVA 50,67 € Seleccione un % IVA 21% (21%) …" at bounding box center [196, 271] width 289 height 215
type input "61,31 €"
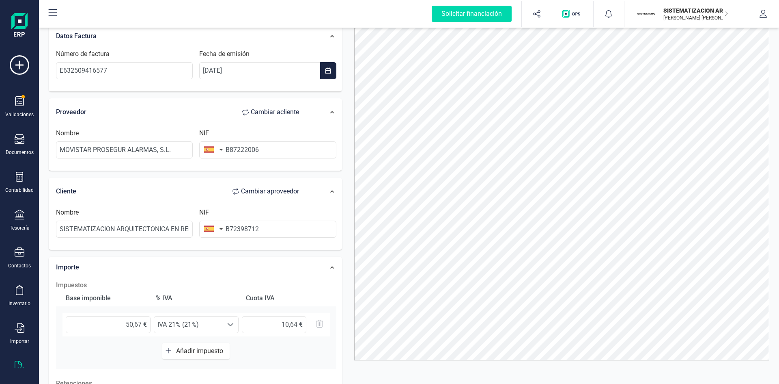
scroll to position [0, 0]
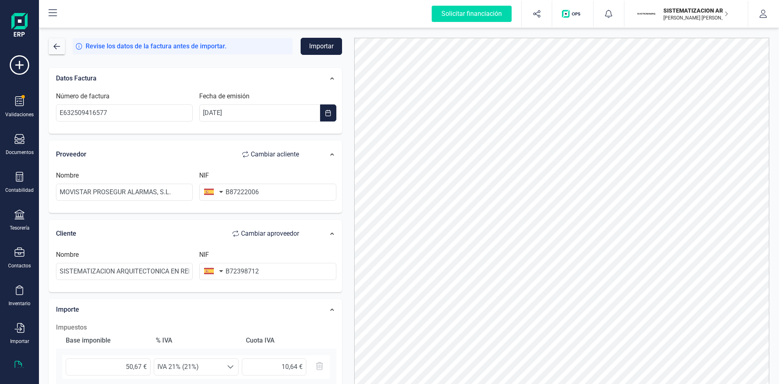
click at [317, 46] on button "Importar" at bounding box center [321, 46] width 41 height 17
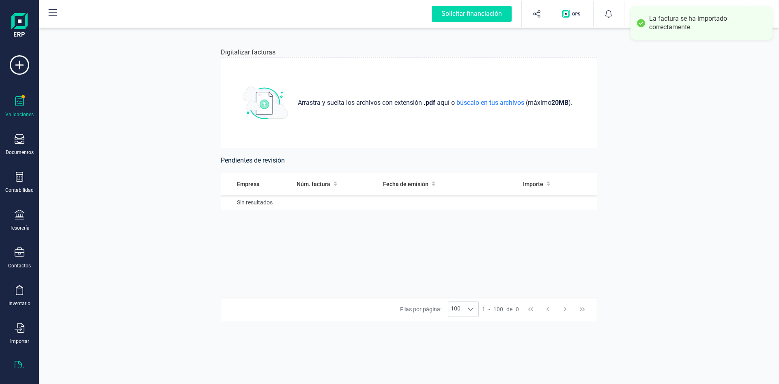
click at [28, 99] on div "Validaciones" at bounding box center [19, 107] width 32 height 22
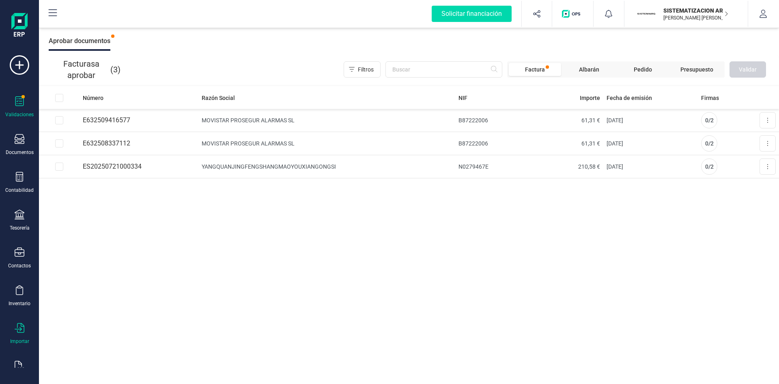
scroll to position [21, 0]
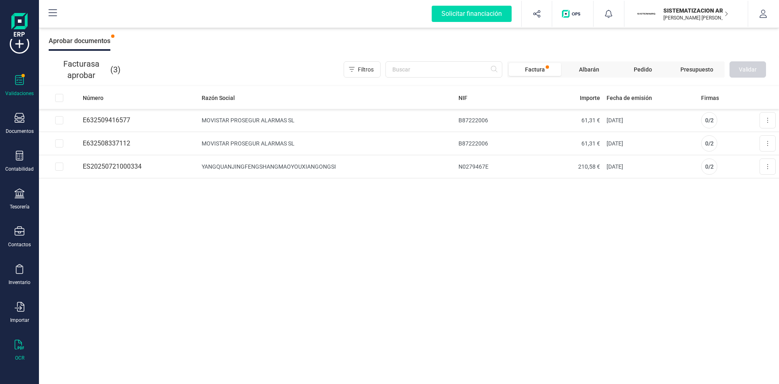
click at [16, 341] on icon at bounding box center [20, 344] width 10 height 10
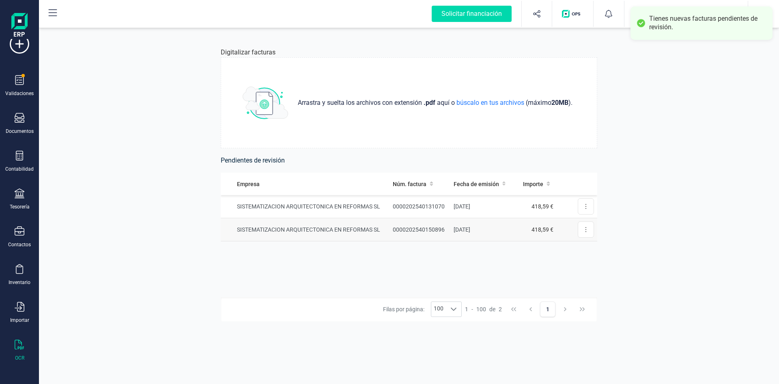
click at [494, 226] on td "[DATE]" at bounding box center [483, 229] width 65 height 23
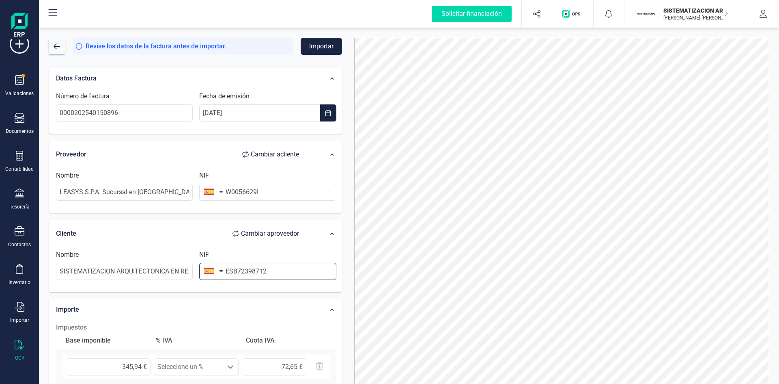
drag, startPoint x: 232, startPoint y: 267, endPoint x: 218, endPoint y: 271, distance: 14.7
click at [218, 271] on div "NIF ESB72398712" at bounding box center [267, 265] width 143 height 30
type input "B72398712"
click at [241, 287] on li "B72398712" at bounding box center [267, 291] width 137 height 16
type input "SISTEMATIZACION ARQUITECTONICA EN REFORMAS SL"
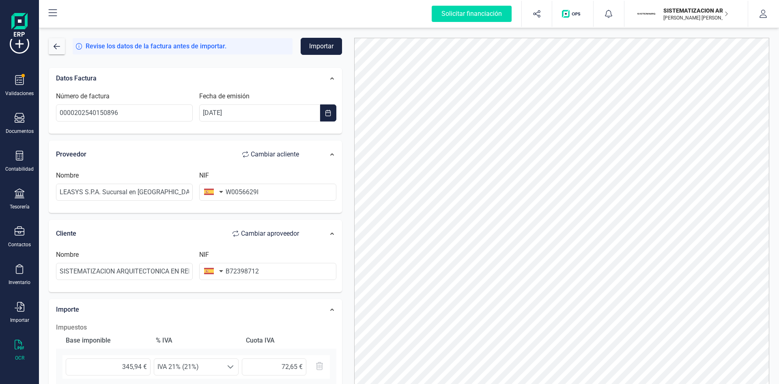
click at [309, 63] on div "Datos Factura Número de factura 0000202540150896 Fecha de emisión 03/09/2025 Pr…" at bounding box center [196, 300] width 306 height 478
click at [311, 57] on form "Revise los datos de la factura antes de importar. Importar Datos Factura Número…" at bounding box center [195, 232] width 293 height 388
click at [315, 44] on button "Importar" at bounding box center [321, 46] width 41 height 17
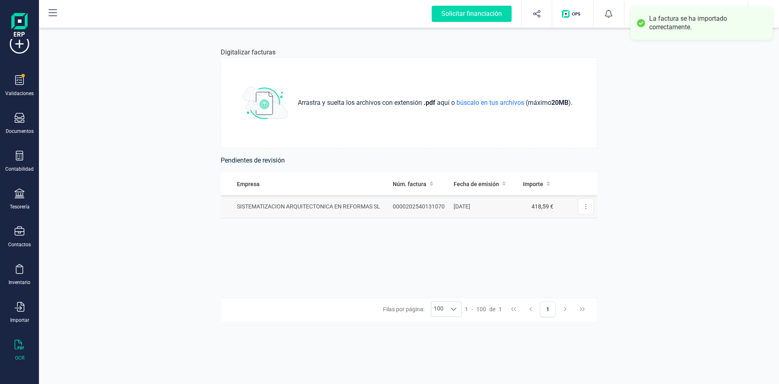
click at [337, 209] on td "SISTEMATIZACION ARQUITECTONICA EN REFORMAS SL" at bounding box center [305, 206] width 169 height 23
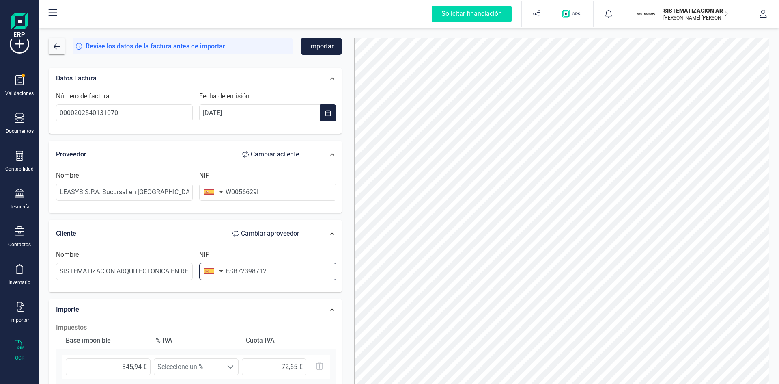
drag, startPoint x: 233, startPoint y: 271, endPoint x: 221, endPoint y: 271, distance: 11.4
click at [221, 271] on div "NIF ESB72398712" at bounding box center [267, 265] width 143 height 30
type input "B72398712"
click at [254, 295] on li "B72398712" at bounding box center [267, 291] width 137 height 16
type input "SISTEMATIZACION ARQUITECTONICA EN REFORMAS SL"
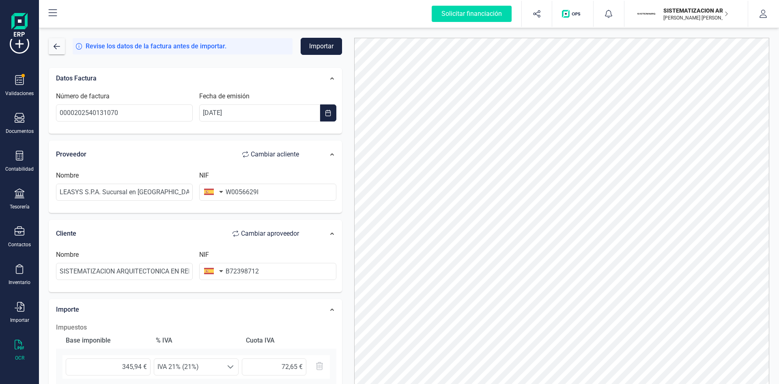
click at [323, 47] on button "Importar" at bounding box center [321, 46] width 41 height 17
click at [353, 127] on div at bounding box center [562, 220] width 428 height 364
click at [53, 44] on button "button" at bounding box center [57, 46] width 16 height 16
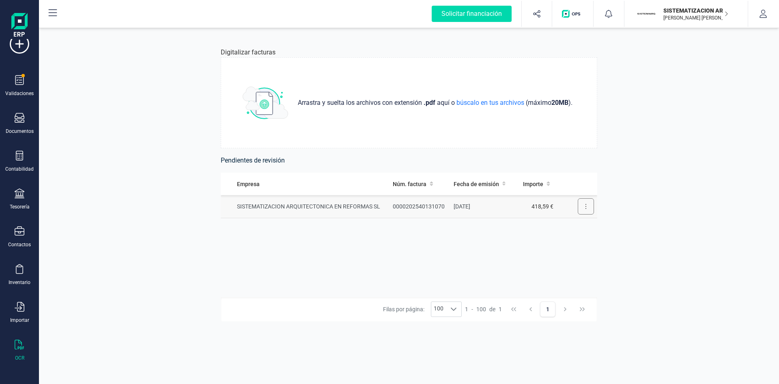
click at [584, 214] on button at bounding box center [586, 206] width 16 height 16
click at [571, 244] on span "Eliminar factura" at bounding box center [567, 243] width 40 height 8
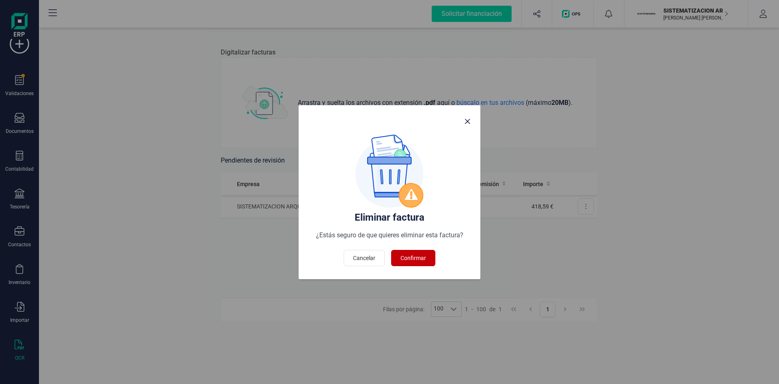
click at [401, 258] on span "Confirmar" at bounding box center [414, 258] width 26 height 8
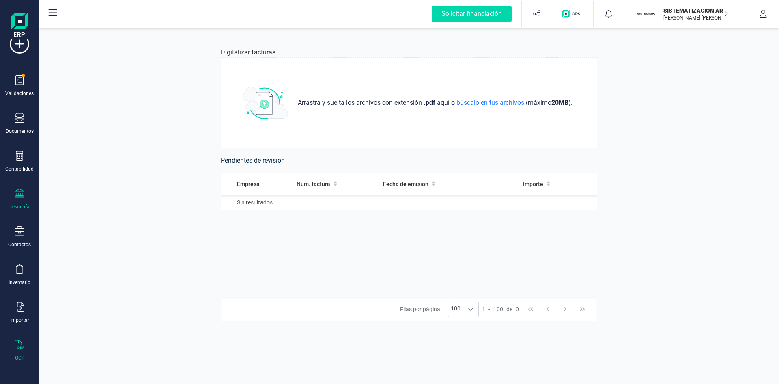
click at [13, 196] on div "Tesorería" at bounding box center [19, 199] width 32 height 22
click at [73, 135] on span "Cuentas bancarias" at bounding box center [98, 139] width 71 height 10
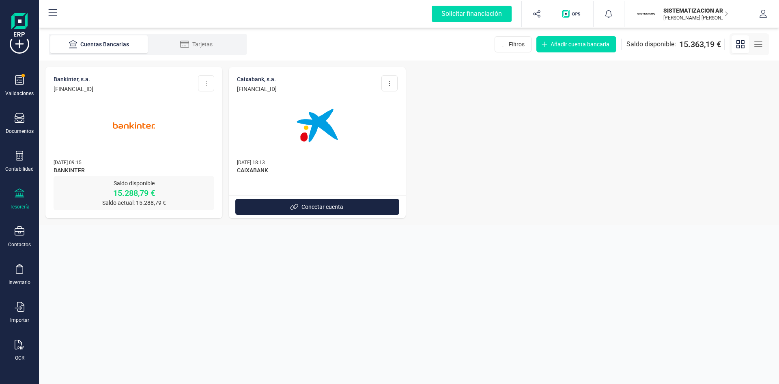
click at [138, 175] on span "BANKINTER" at bounding box center [134, 171] width 161 height 10
click at [184, 139] on div at bounding box center [134, 120] width 161 height 55
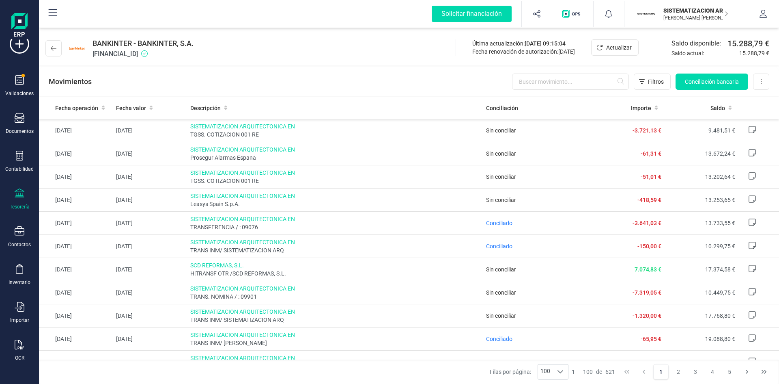
click at [569, 71] on div "Movimientos Filtros Conciliación bancaria Descargar Excel Eliminar cuenta" at bounding box center [409, 81] width 740 height 29
click at [561, 83] on input "text" at bounding box center [570, 81] width 117 height 16
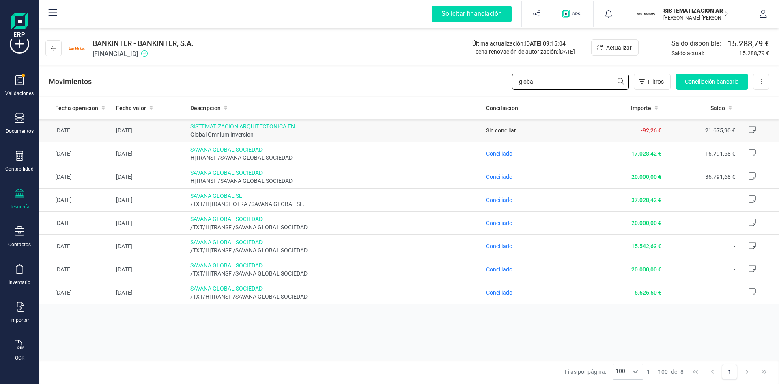
type input "global"
click at [583, 128] on td "Sin conciliar" at bounding box center [537, 130] width 108 height 23
click at [571, 125] on td "Sin conciliar" at bounding box center [537, 130] width 108 height 23
click at [483, 132] on td "Sin conciliar" at bounding box center [537, 130] width 108 height 23
click at [19, 197] on icon at bounding box center [20, 193] width 10 height 10
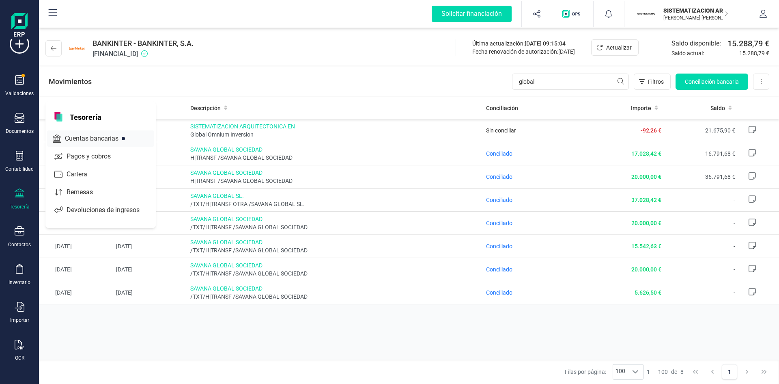
click at [77, 140] on span "Cuentas bancarias" at bounding box center [97, 139] width 71 height 10
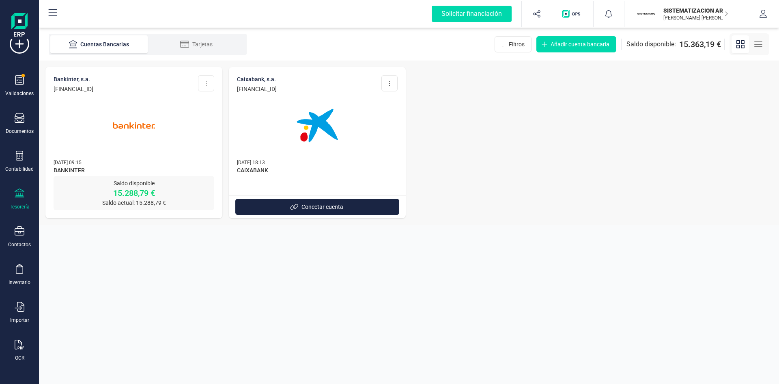
click at [183, 135] on div at bounding box center [134, 120] width 161 height 55
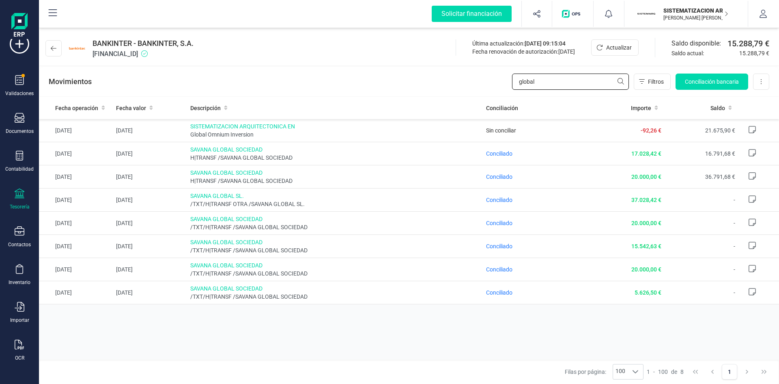
drag, startPoint x: 558, startPoint y: 75, endPoint x: 452, endPoint y: 85, distance: 106.4
click at [452, 85] on div "Movimientos global Filtros Conciliación bancaria Descargar Excel Eliminar cuenta" at bounding box center [409, 81] width 740 height 29
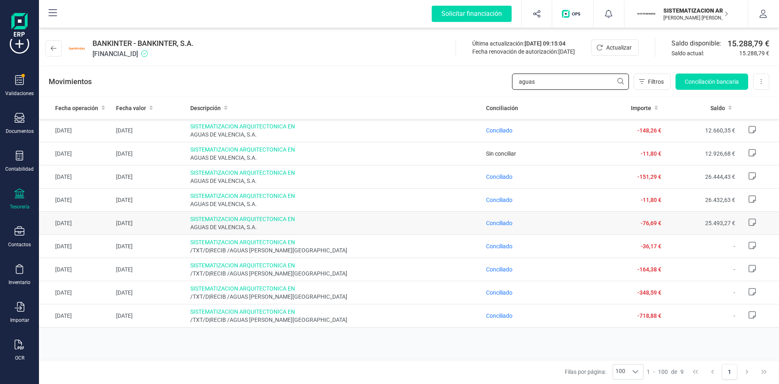
type input "aguas"
click at [412, 151] on span "SISTEMATIZACION ARQUITECTONICA EN" at bounding box center [335, 149] width 290 height 8
click at [22, 344] on icon at bounding box center [20, 344] width 10 height 10
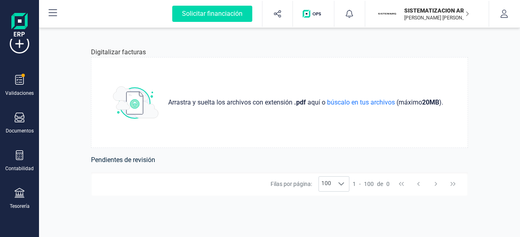
scroll to position [19, 0]
click at [19, 203] on div "Tesorería" at bounding box center [19, 201] width 32 height 22
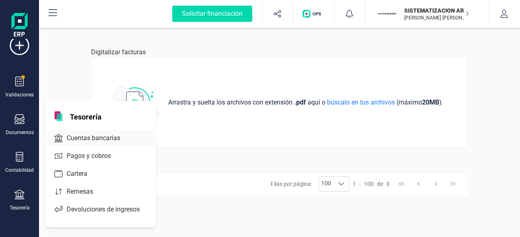
click at [89, 143] on div "Cuentas bancarias" at bounding box center [100, 138] width 107 height 16
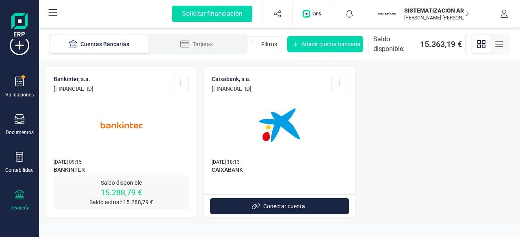
click at [157, 134] on div at bounding box center [121, 120] width 135 height 55
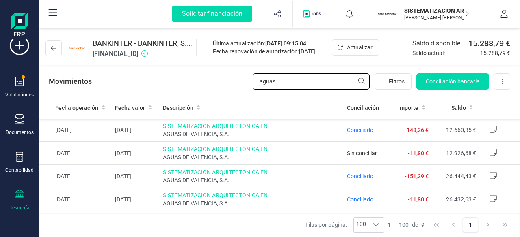
drag, startPoint x: 282, startPoint y: 79, endPoint x: 223, endPoint y: 90, distance: 60.2
click at [223, 90] on div "Movimientos aguas Filtros Conciliación bancaria Descargar Excel Eliminar cuenta" at bounding box center [279, 81] width 481 height 29
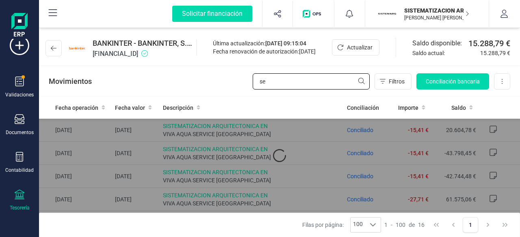
type input "s"
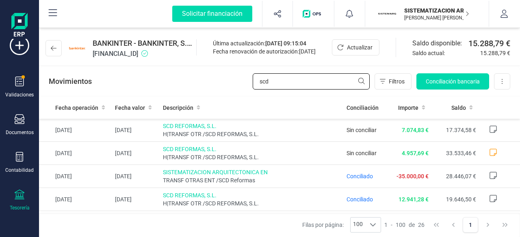
type input "scd"
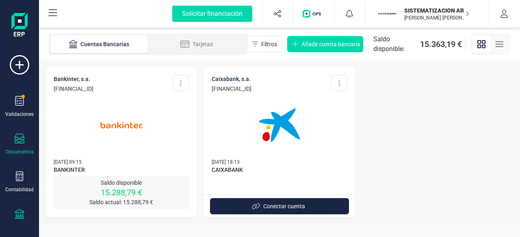
click at [13, 147] on div "Documentos" at bounding box center [19, 145] width 32 height 22
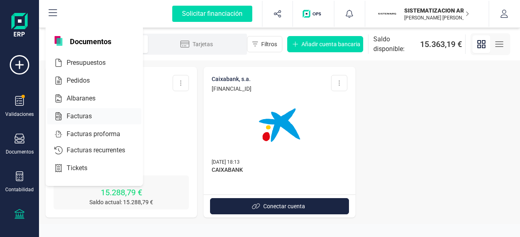
click at [84, 112] on span "Facturas" at bounding box center [84, 117] width 43 height 10
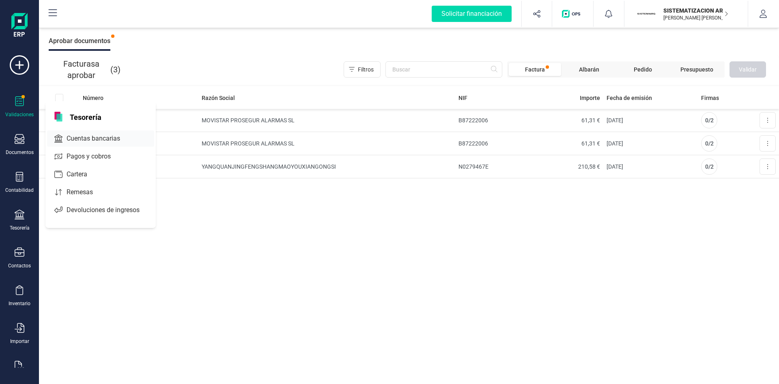
click at [102, 146] on div "Cuentas bancarias" at bounding box center [100, 138] width 107 height 16
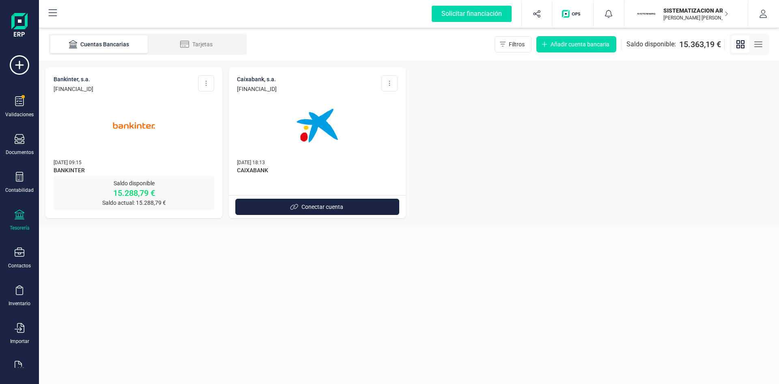
click at [116, 138] on img at bounding box center [134, 125] width 68 height 68
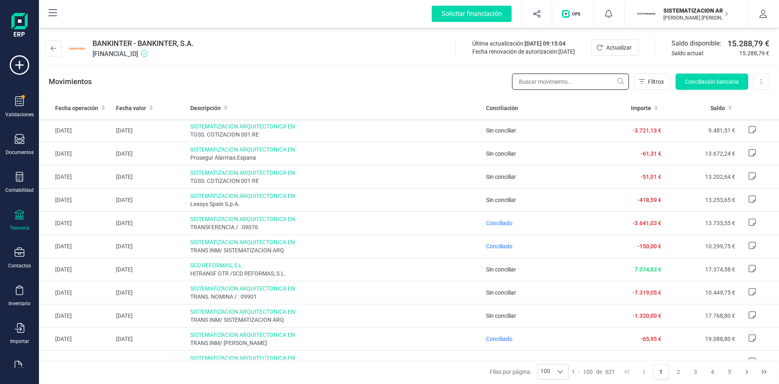
click at [535, 87] on input "text" at bounding box center [570, 81] width 117 height 16
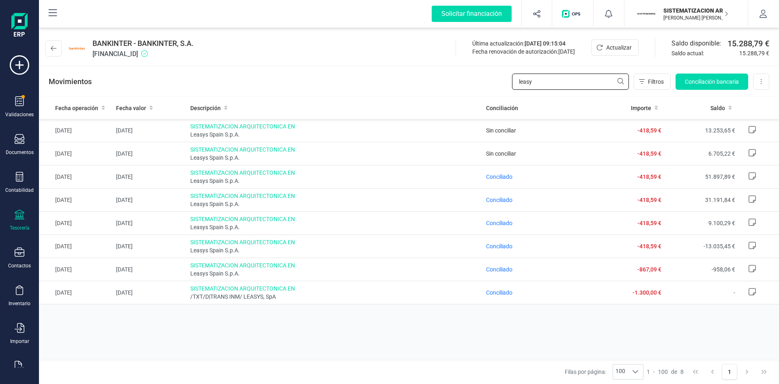
type input "leasy"
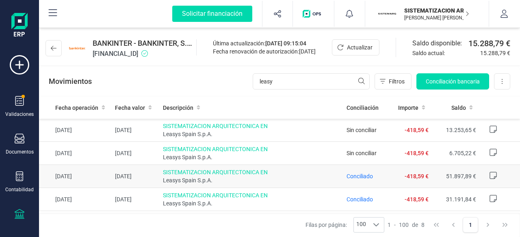
click at [302, 177] on span "Leasys Spain S.p.A." at bounding box center [251, 181] width 177 height 8
click at [28, 139] on div "Documentos" at bounding box center [19, 145] width 32 height 22
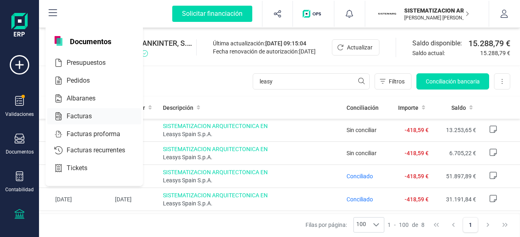
click at [82, 119] on span "Facturas" at bounding box center [84, 117] width 43 height 10
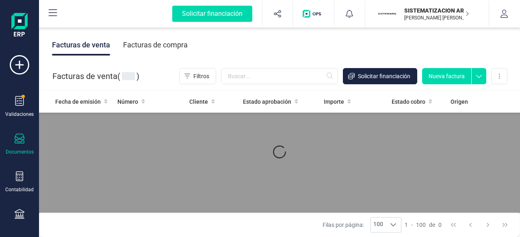
click at [129, 33] on div "Facturas de venta Facturas de compra" at bounding box center [279, 45] width 481 height 34
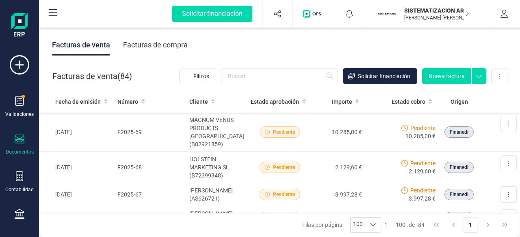
click at [137, 51] on div "Facturas de compra" at bounding box center [155, 44] width 65 height 21
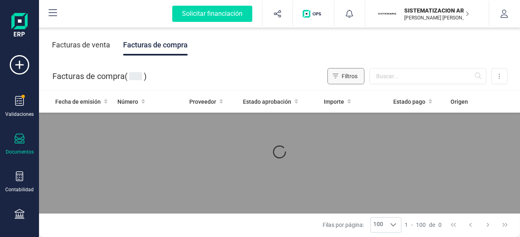
click at [364, 83] on button "Filtros" at bounding box center [345, 76] width 37 height 16
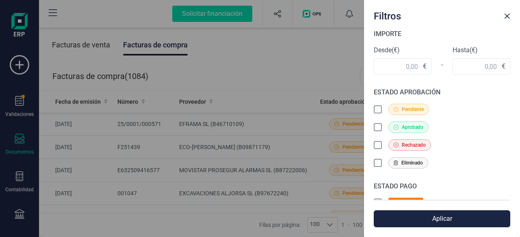
click at [390, 76] on div "Filtros IMPORTE Desde (€) € - Hasta (€) € ESTADO APROBACIÓN Pendiente Aprobado …" at bounding box center [260, 118] width 520 height 237
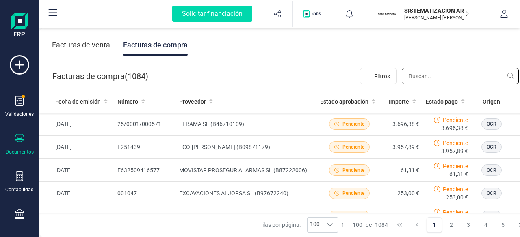
click at [413, 80] on input "text" at bounding box center [459, 76] width 117 height 16
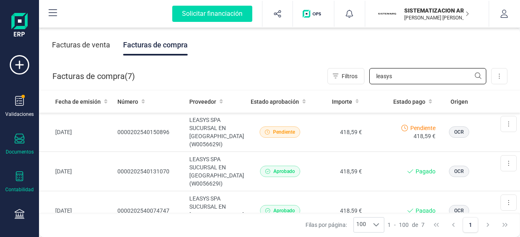
type input "leasys"
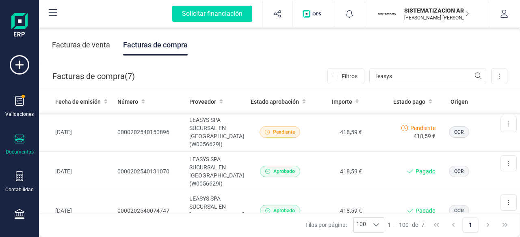
click at [62, 73] on div "Facturas de compra ( 7 )" at bounding box center [93, 76] width 82 height 16
drag, startPoint x: 406, startPoint y: 75, endPoint x: 279, endPoint y: 51, distance: 129.3
click at [330, 63] on div "Facturas de compra ( 7 ) Filtros leasys Importar Carga masiva (Excel) Factura e…" at bounding box center [279, 77] width 481 height 28
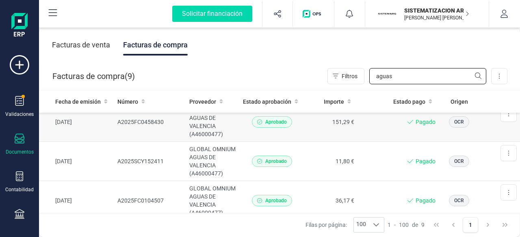
scroll to position [50, 0]
type input "aguas"
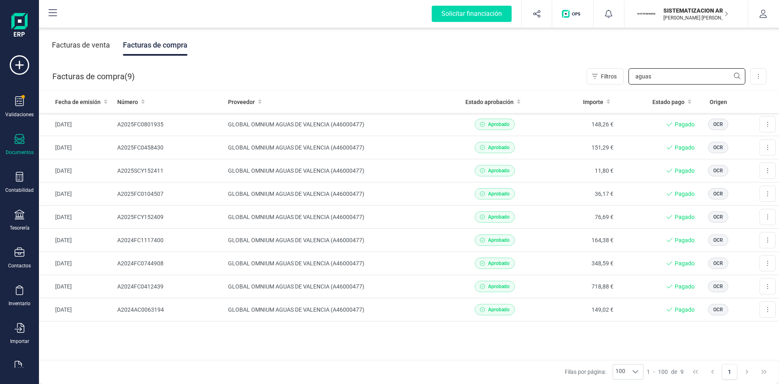
scroll to position [0, 0]
click at [17, 369] on div "Solicitar financiación Validaciones Documentos Documentos Presupuestos Pedidos …" at bounding box center [19, 190] width 32 height 380
click at [18, 364] on icon at bounding box center [20, 365] width 10 height 10
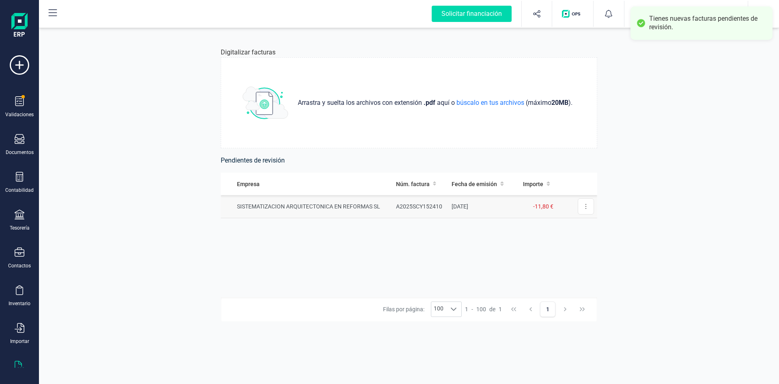
click at [493, 208] on td "[DATE]" at bounding box center [480, 206] width 65 height 23
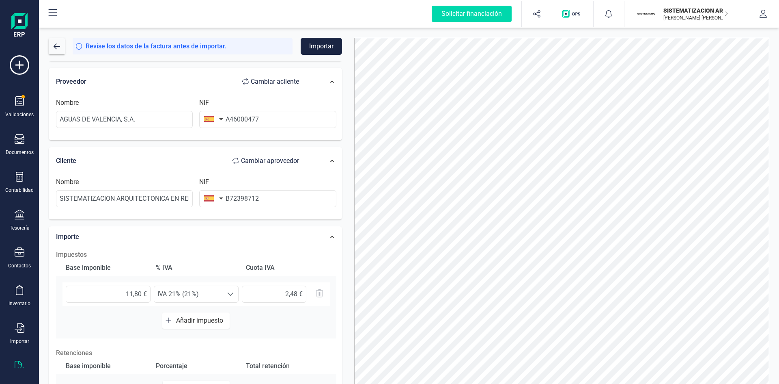
scroll to position [78, 0]
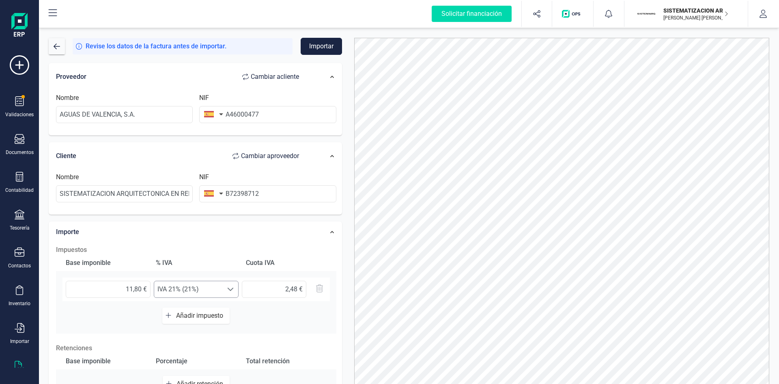
click at [198, 294] on span "IVA 21% (21%)" at bounding box center [188, 289] width 69 height 16
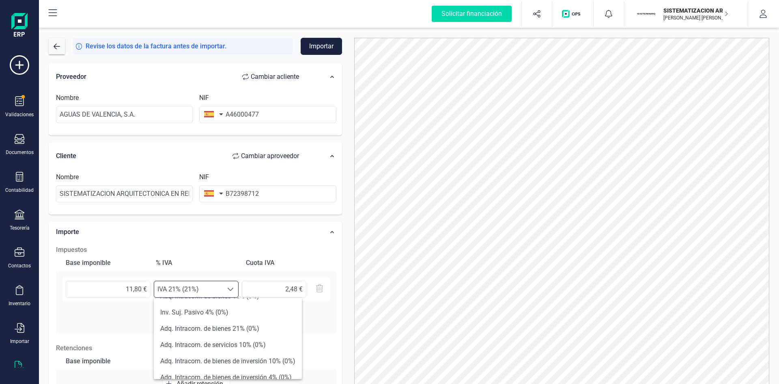
scroll to position [299, 0]
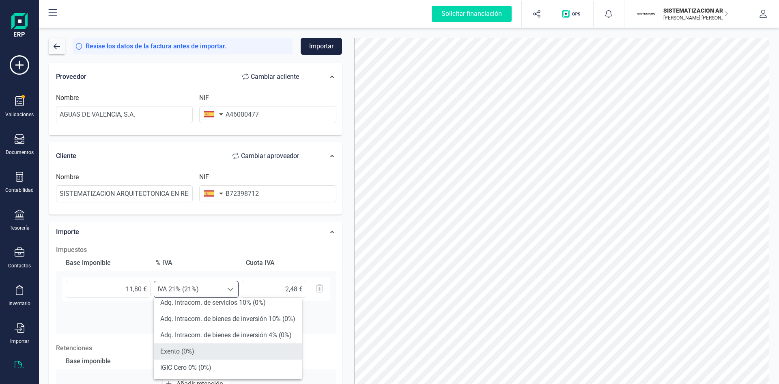
click at [199, 349] on li "Exento (0%)" at bounding box center [228, 351] width 148 height 16
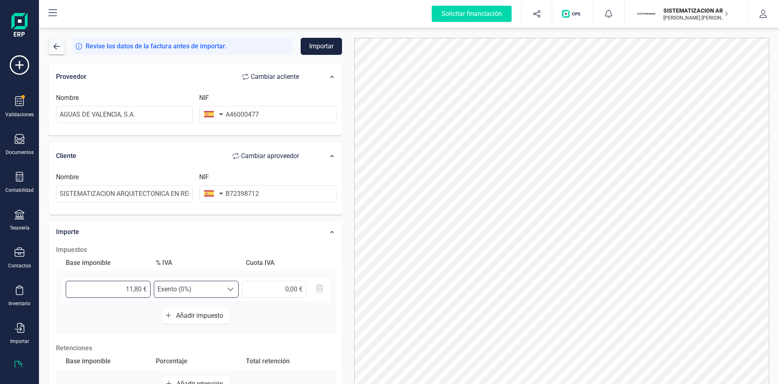
click at [121, 288] on input "11,80 €" at bounding box center [108, 288] width 85 height 17
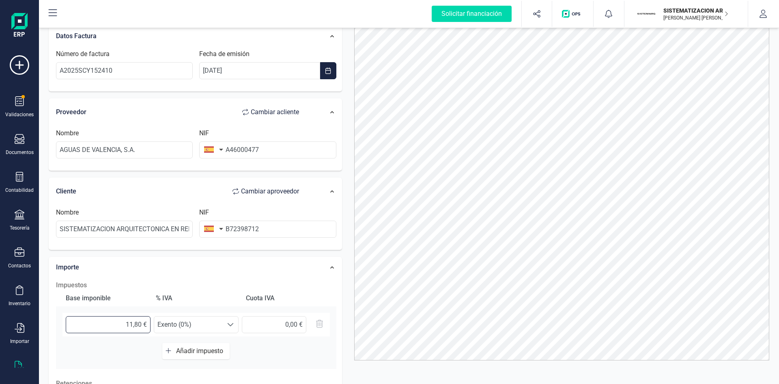
scroll to position [0, 0]
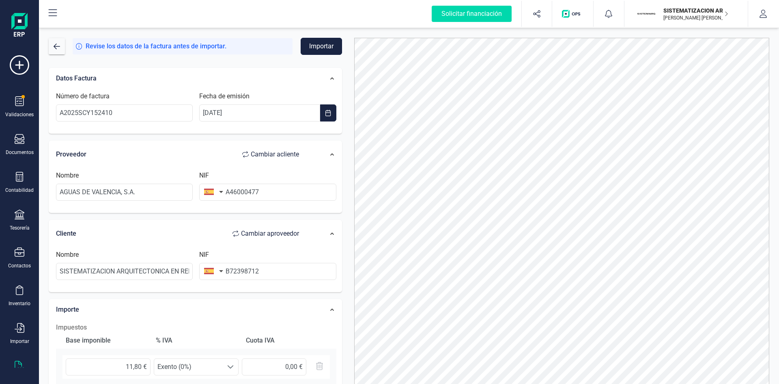
click at [326, 45] on button "Importar" at bounding box center [321, 46] width 41 height 17
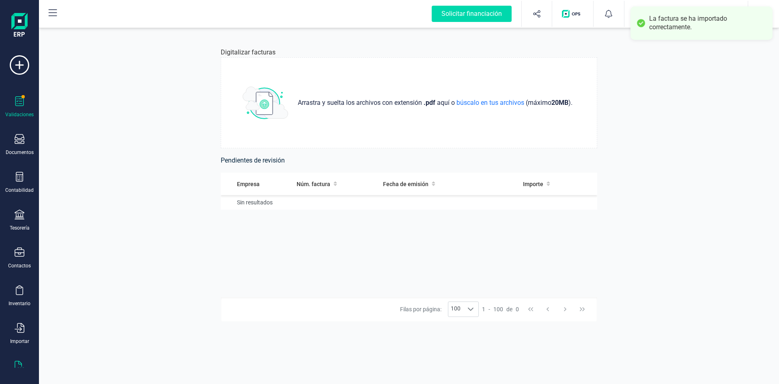
click at [34, 100] on div "Validaciones" at bounding box center [19, 107] width 32 height 22
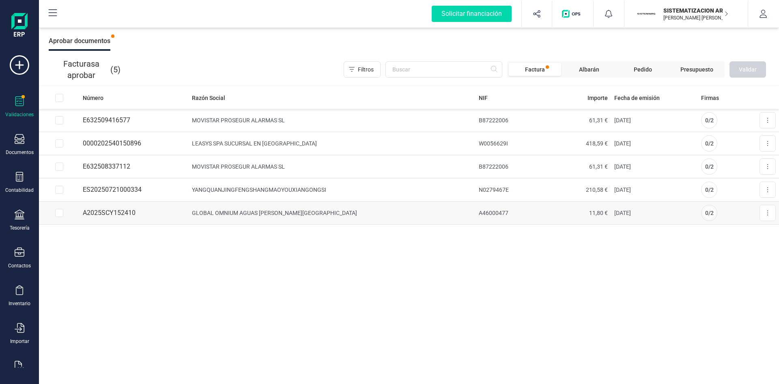
click at [427, 212] on td "GLOBAL OMNIUM AGUAS [PERSON_NAME][GEOGRAPHIC_DATA]" at bounding box center [332, 212] width 287 height 23
click at [734, 210] on td "0 / 2" at bounding box center [718, 212] width 41 height 23
click at [60, 218] on td at bounding box center [59, 212] width 41 height 23
click at [61, 214] on input "Row Selected c7de4dbe-1b36-497c-94bf-04f0fa8edcc9" at bounding box center [59, 213] width 8 height 8
checkbox input "true"
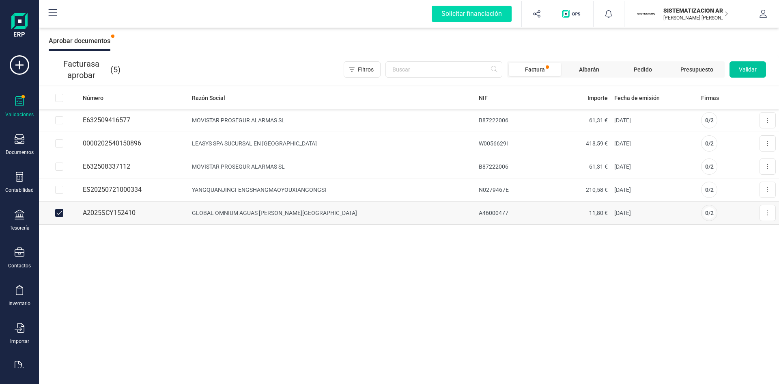
click at [743, 70] on span "Validar" at bounding box center [748, 69] width 18 height 8
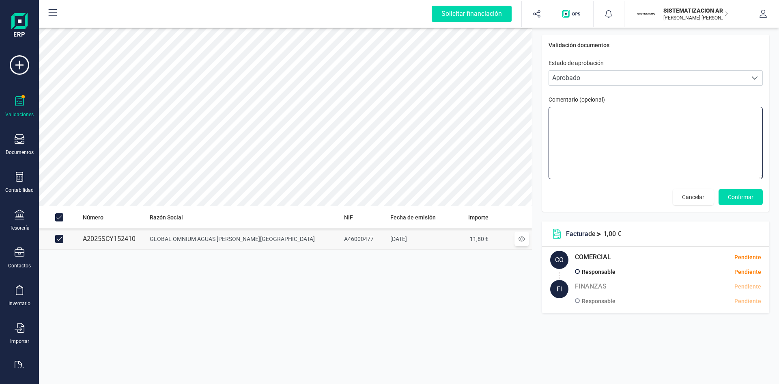
click at [569, 111] on textarea at bounding box center [656, 143] width 214 height 72
click at [567, 115] on textarea at bounding box center [656, 143] width 214 height 72
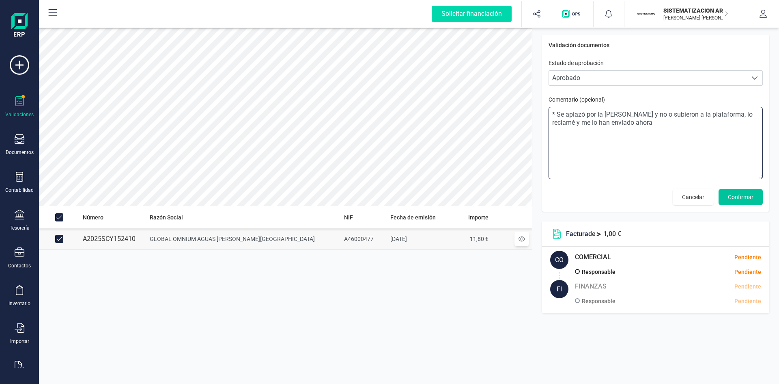
type textarea "* Se aplazó por la [PERSON_NAME] y no o subieron a la plataforma, lo reclamé y …"
click at [744, 198] on span "Confirmar" at bounding box center [741, 197] width 26 height 8
click at [740, 194] on span "Confirmar" at bounding box center [741, 197] width 26 height 8
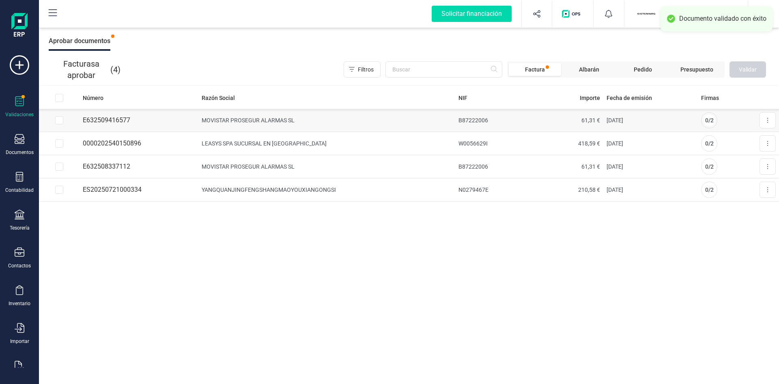
click at [57, 121] on input "Row Selected 5efcdd7f-c2fb-4726-b087-7ddbc91fd813" at bounding box center [59, 120] width 8 height 8
checkbox input "true"
click at [58, 137] on td at bounding box center [59, 143] width 41 height 23
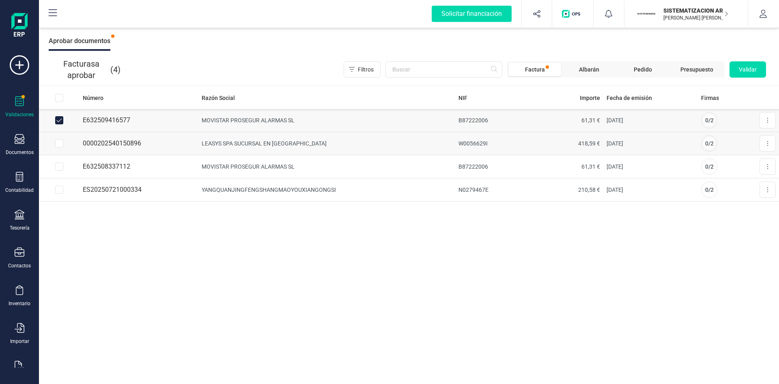
click at [58, 147] on input "Row Selected 45d78e2f-4918-4f64-bbd2-64d6197e89e6" at bounding box center [59, 143] width 8 height 8
checkbox input "true"
click at [59, 164] on input "Row Selected 93f89179-2c59-4b96-8b26-8503967b8584" at bounding box center [59, 166] width 8 height 8
checkbox input "true"
click at [748, 73] on span "Validar" at bounding box center [748, 69] width 18 height 8
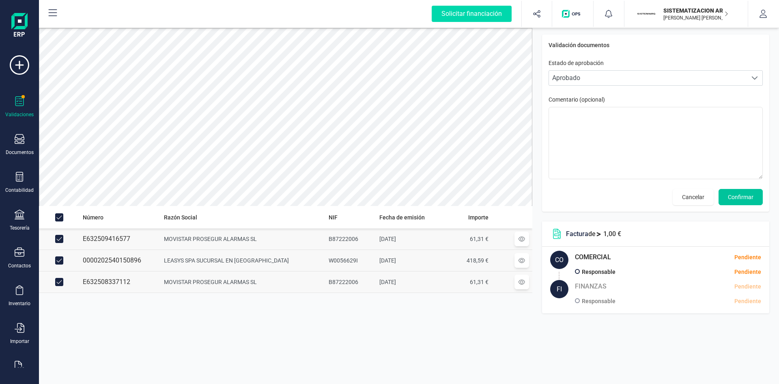
click at [741, 194] on span "Confirmar" at bounding box center [741, 197] width 26 height 8
click at [740, 200] on span "Confirmar" at bounding box center [741, 197] width 26 height 8
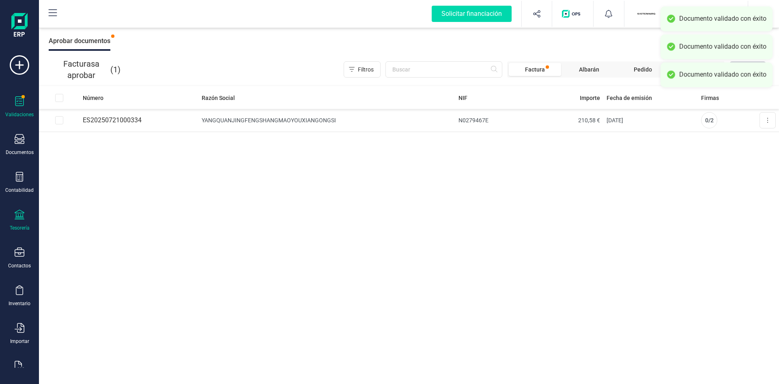
click at [19, 213] on icon at bounding box center [20, 214] width 10 height 10
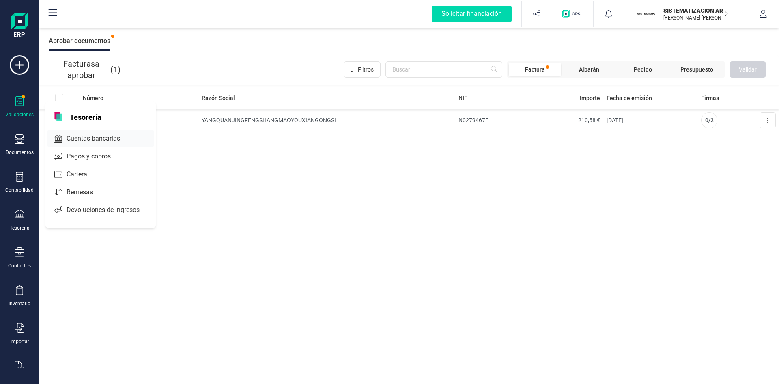
click at [97, 141] on span "Cuentas bancarias" at bounding box center [98, 139] width 71 height 10
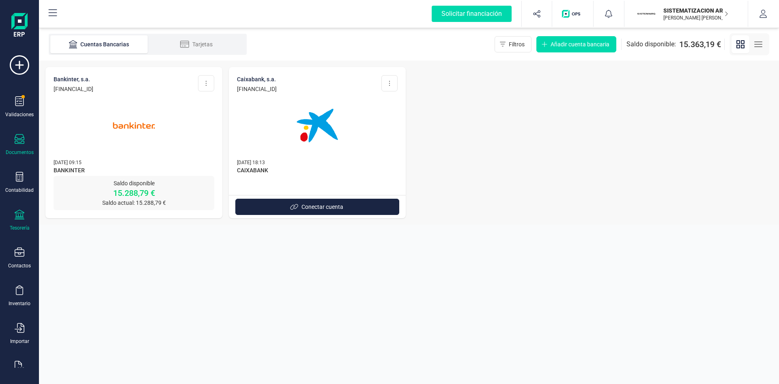
click at [19, 145] on div at bounding box center [20, 140] width 10 height 12
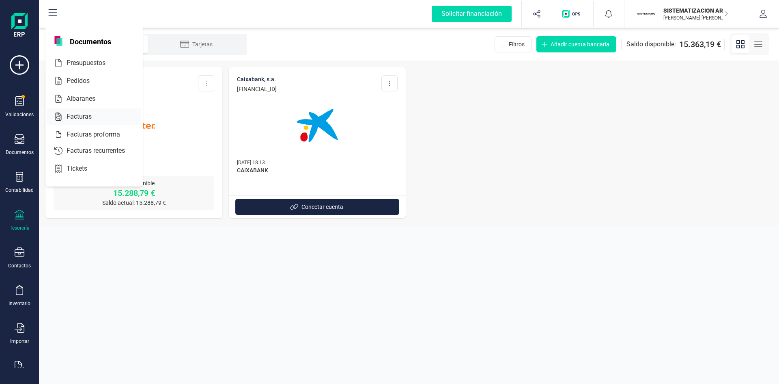
click at [93, 114] on div at bounding box center [99, 117] width 15 height 10
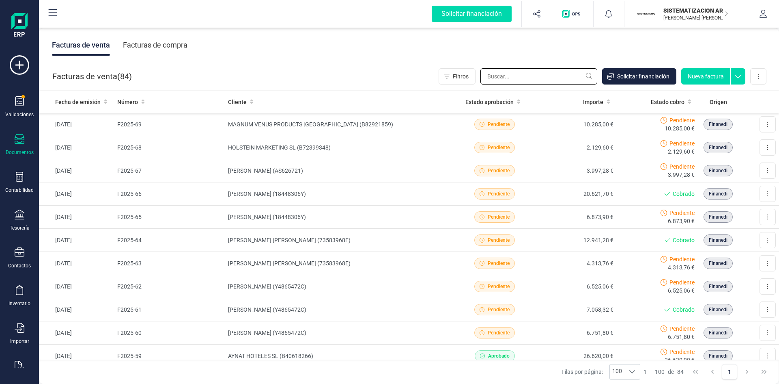
click at [501, 77] on input "text" at bounding box center [539, 76] width 117 height 16
click at [535, 263] on td "4.313,76 €" at bounding box center [576, 263] width 82 height 23
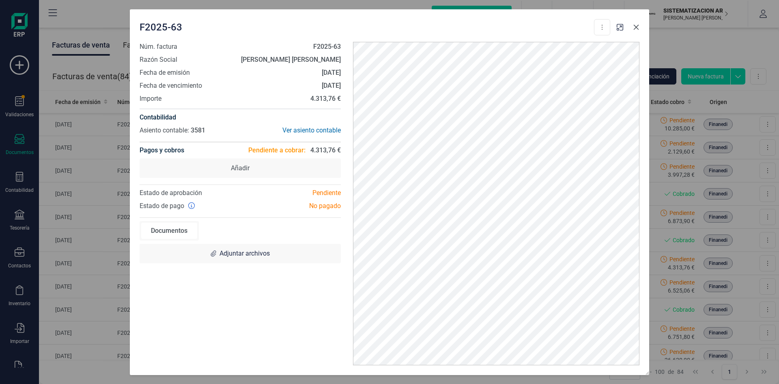
click at [635, 31] on button "Close" at bounding box center [636, 27] width 13 height 13
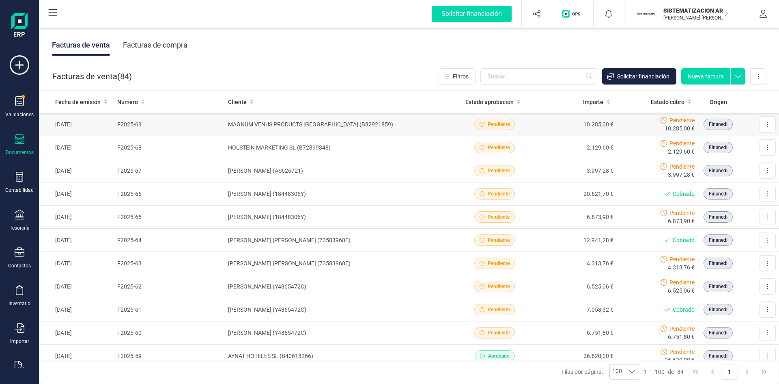
click at [546, 134] on td "10.285,00 €" at bounding box center [576, 124] width 82 height 23
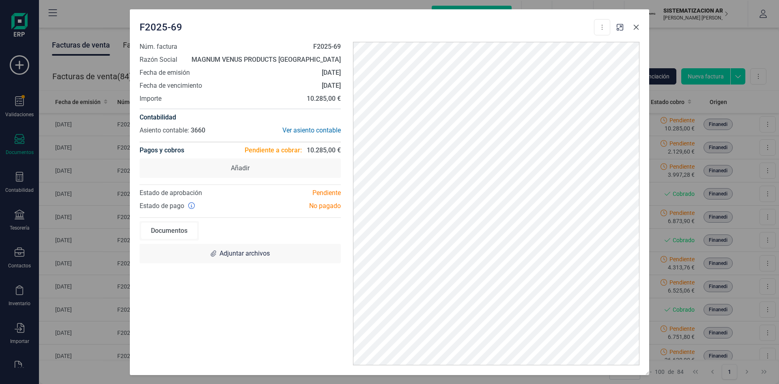
click at [638, 25] on icon "Close" at bounding box center [636, 27] width 6 height 6
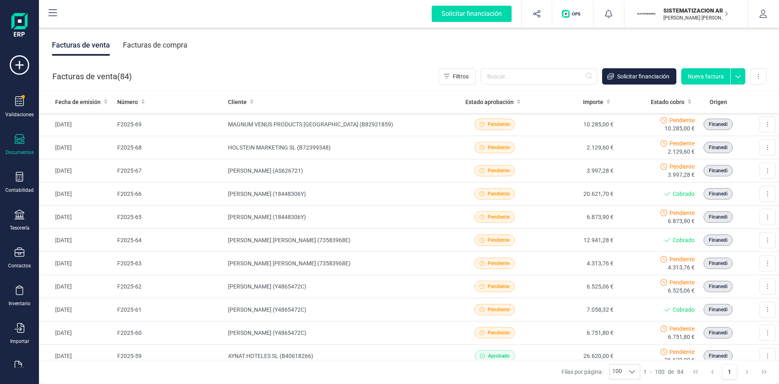
click at [133, 43] on div "Facturas de compra" at bounding box center [155, 44] width 65 height 21
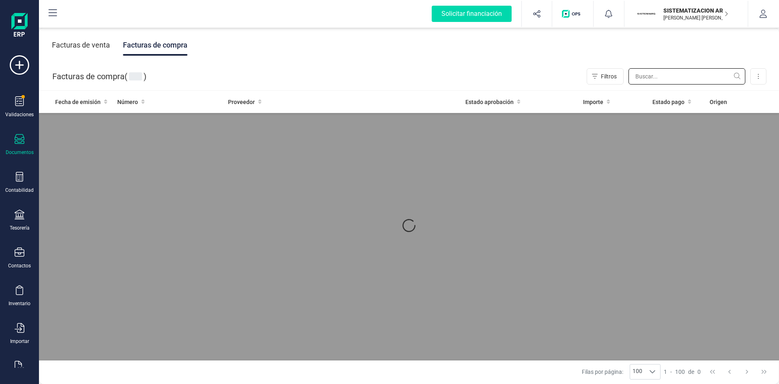
click at [650, 72] on input "text" at bounding box center [687, 76] width 117 height 16
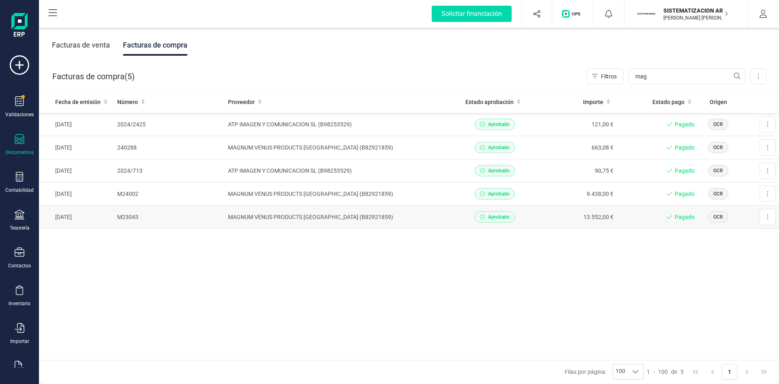
click at [566, 216] on td "13.552,00 €" at bounding box center [576, 216] width 82 height 23
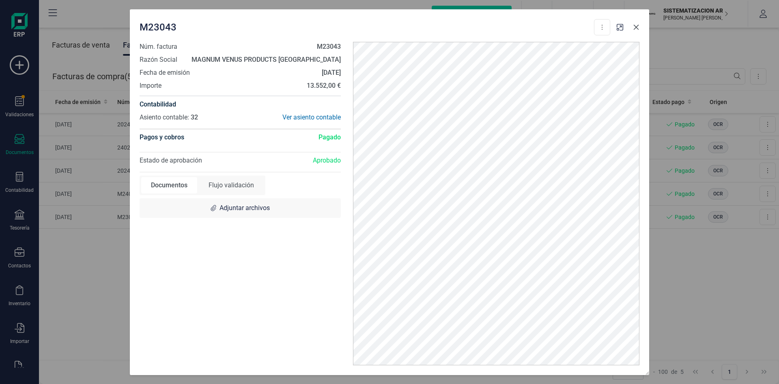
click at [637, 27] on icon "Close" at bounding box center [636, 27] width 6 height 6
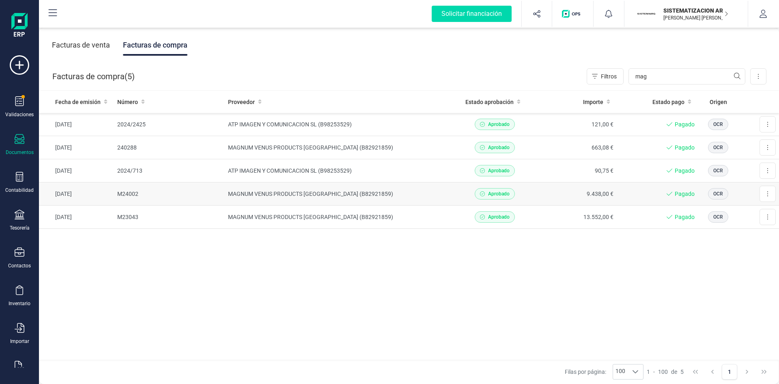
click at [560, 190] on td "9.438,00 €" at bounding box center [576, 193] width 82 height 23
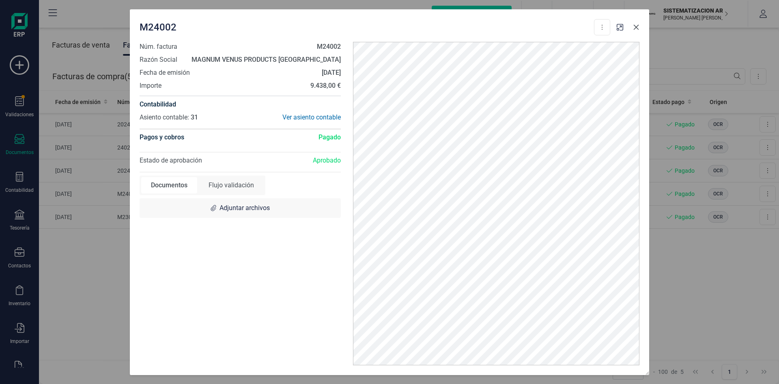
click at [635, 27] on icon "Close" at bounding box center [636, 27] width 6 height 6
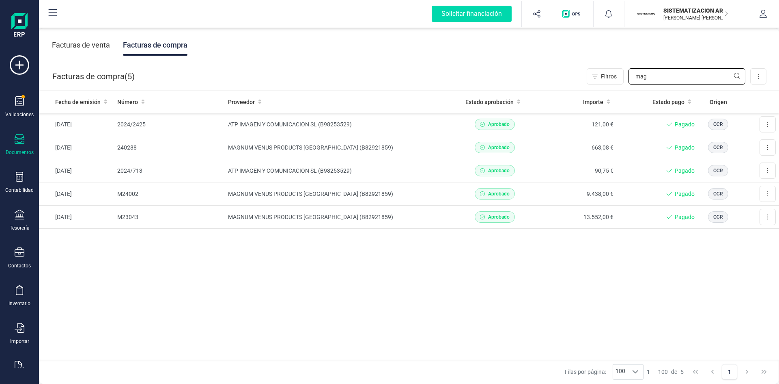
click at [657, 80] on input "mag" at bounding box center [687, 76] width 117 height 16
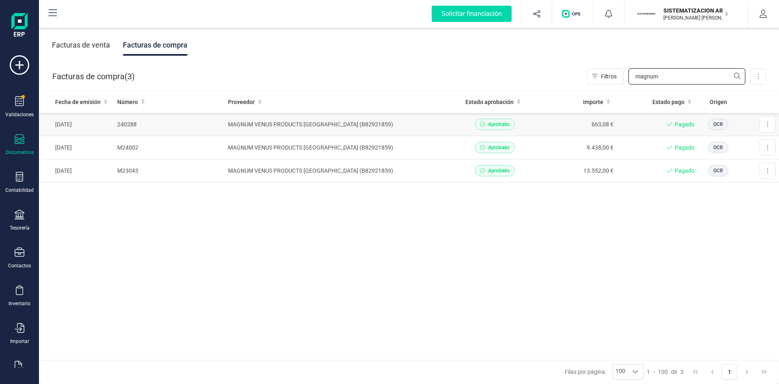
type input "magnum"
click at [573, 135] on td "663,08 €" at bounding box center [576, 124] width 82 height 23
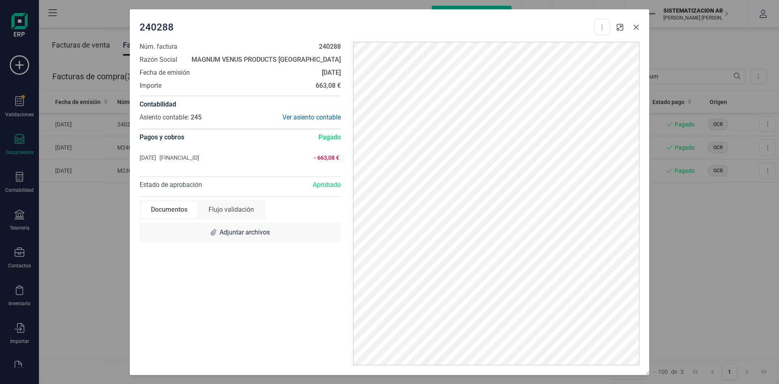
click at [638, 26] on icon "Close" at bounding box center [636, 27] width 6 height 6
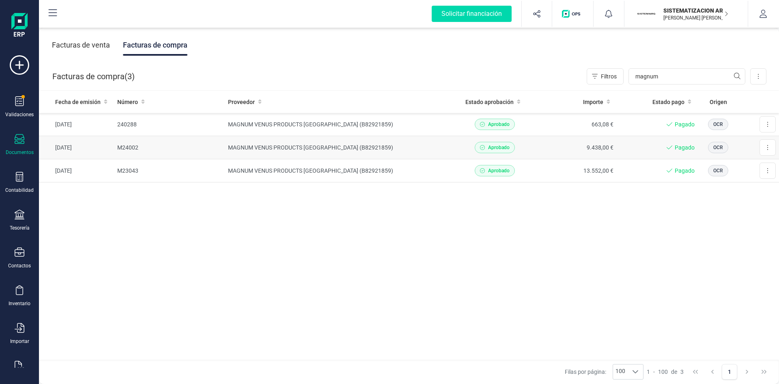
click at [640, 142] on td "Pagado" at bounding box center [657, 147] width 81 height 23
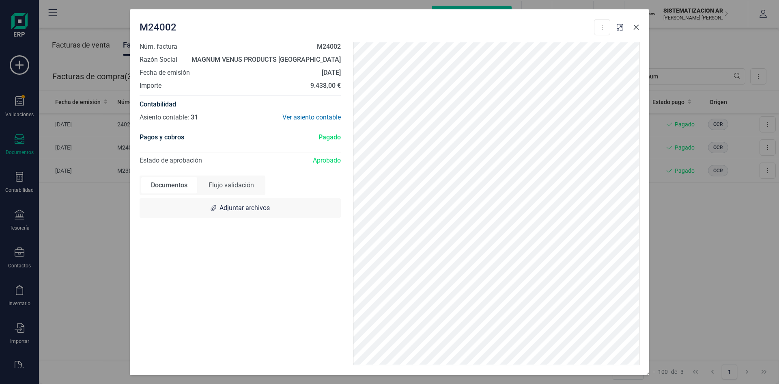
click at [636, 30] on button "Close" at bounding box center [636, 27] width 13 height 13
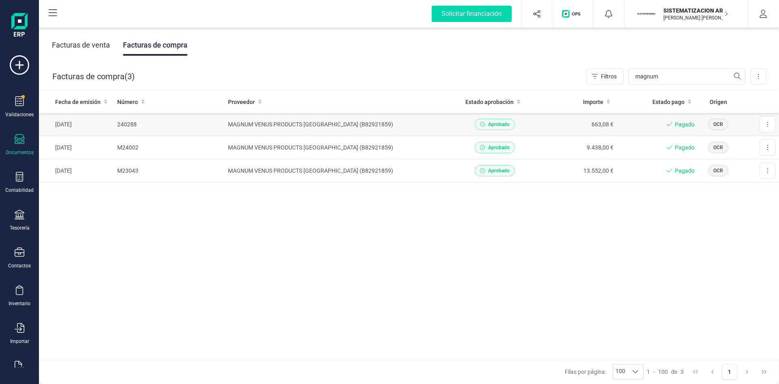
click at [632, 123] on div "Pagado" at bounding box center [657, 124] width 75 height 8
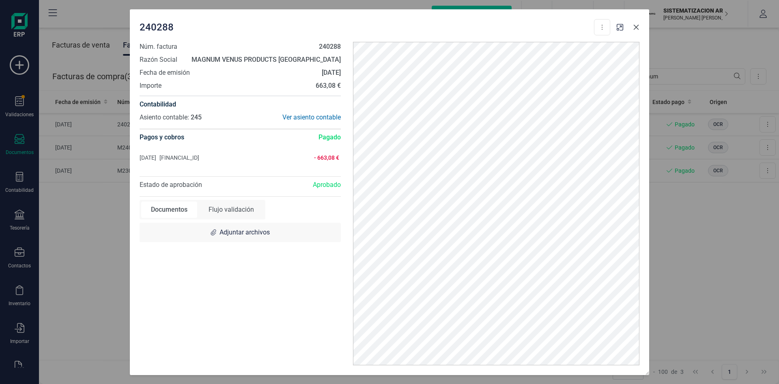
click at [636, 30] on icon "Close" at bounding box center [636, 27] width 6 height 6
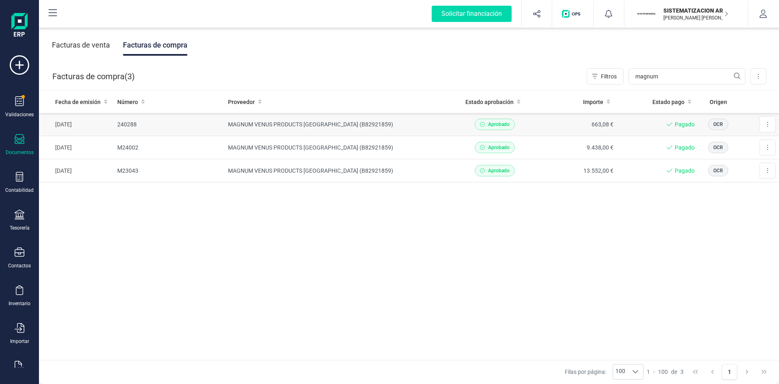
click at [428, 125] on td "MAGNUM VENUS PRODUCTS [GEOGRAPHIC_DATA] (B82921859)" at bounding box center [339, 124] width 229 height 23
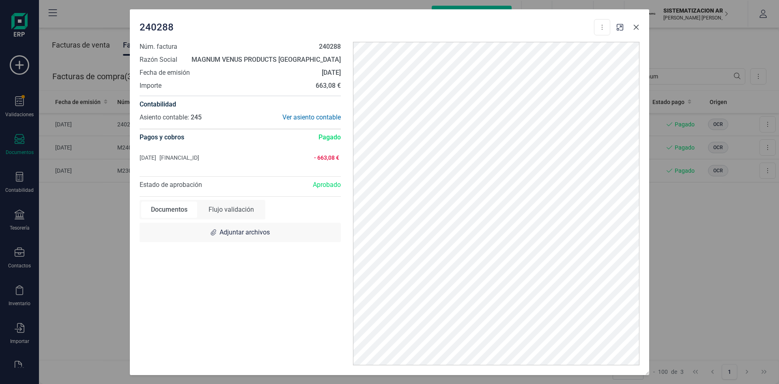
click at [636, 28] on icon "Close" at bounding box center [636, 26] width 5 height 5
